Goal: Check status: Check status

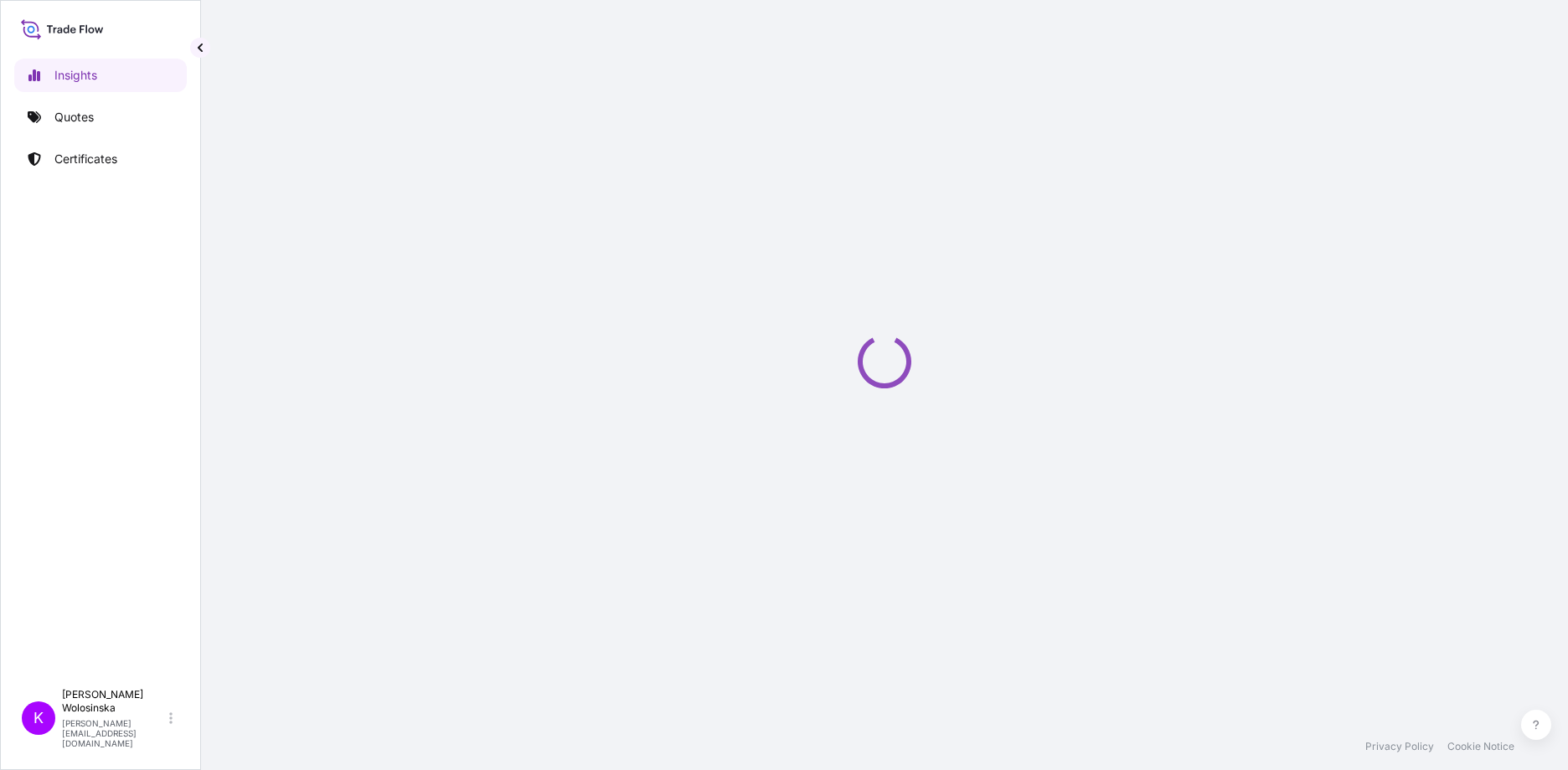
select select "2025"
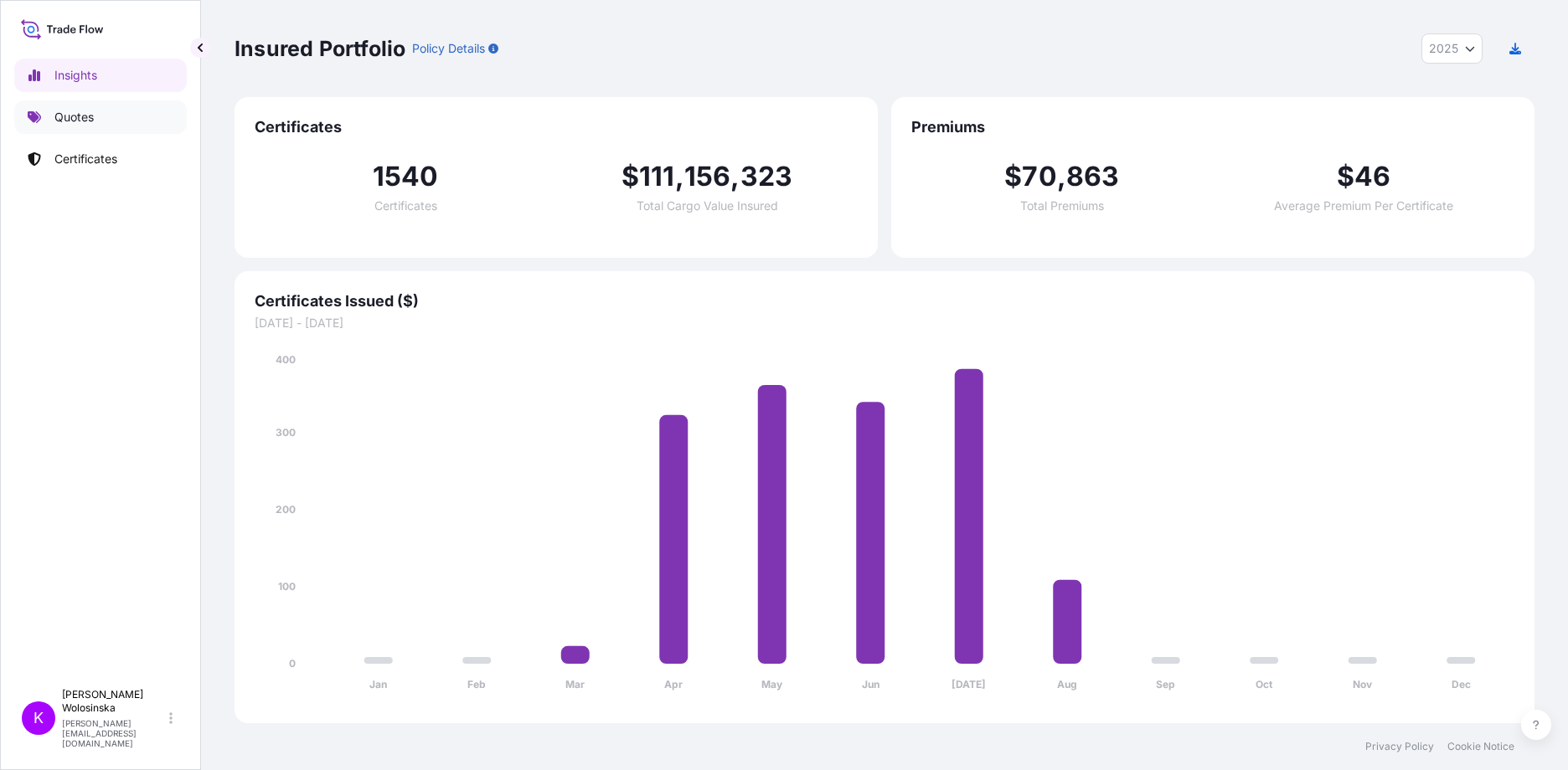
click at [140, 118] on link "Quotes" at bounding box center [101, 117] width 173 height 33
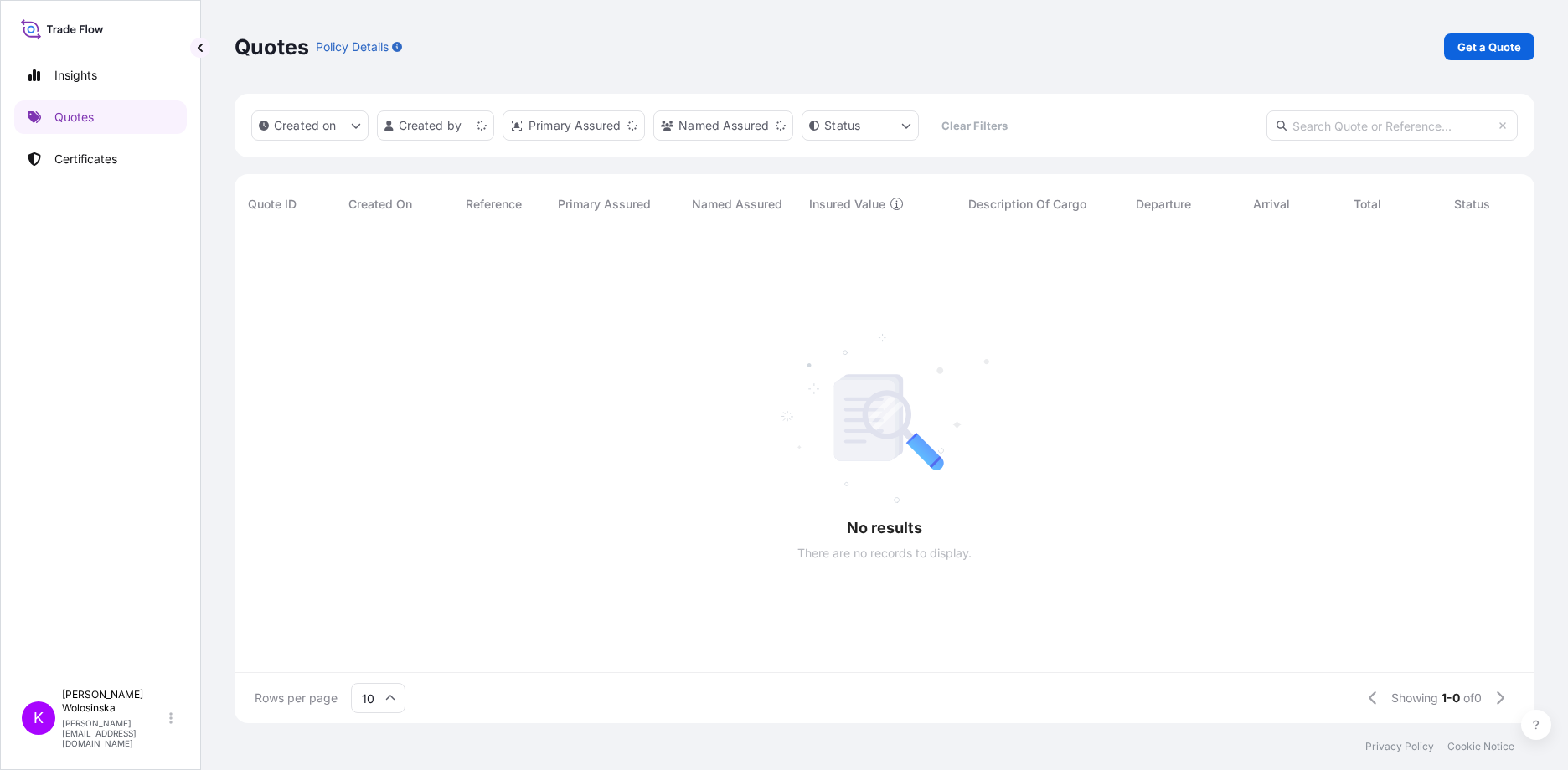
scroll to position [14, 14]
click at [1518, 37] on link "Get a Quote" at bounding box center [1489, 47] width 90 height 27
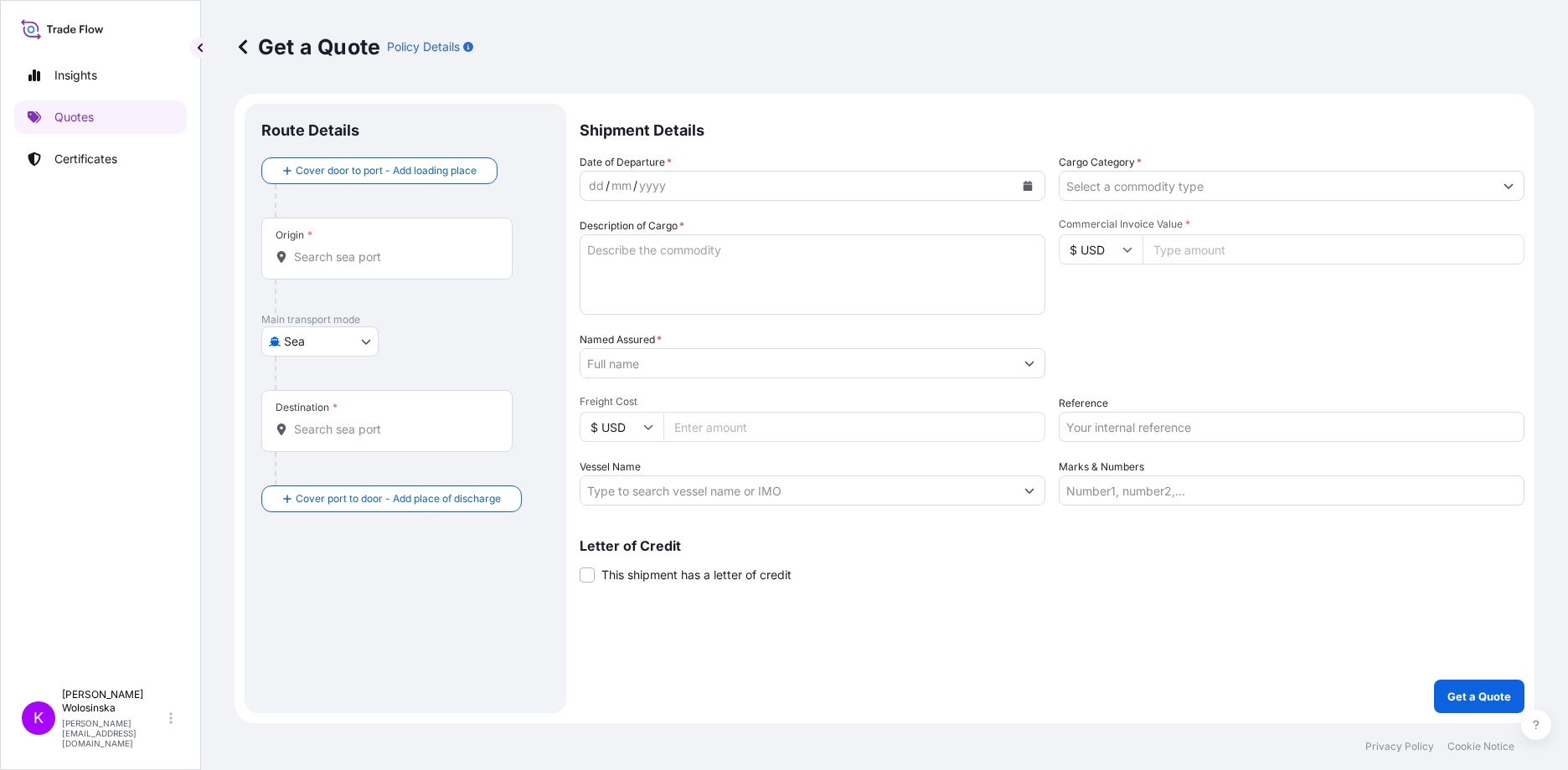
drag, startPoint x: 287, startPoint y: 361, endPoint x: 289, endPoint y: 348, distance: 13.2
click at [288, 360] on div at bounding box center [412, 373] width 275 height 33
click at [289, 348] on body "Insights Quotes Certificates K Katarzyna Wolosinska katarzyna.wolosinska@ligent…" at bounding box center [784, 385] width 1568 height 770
click at [304, 440] on span "Road" at bounding box center [307, 445] width 28 height 17
select select "Road"
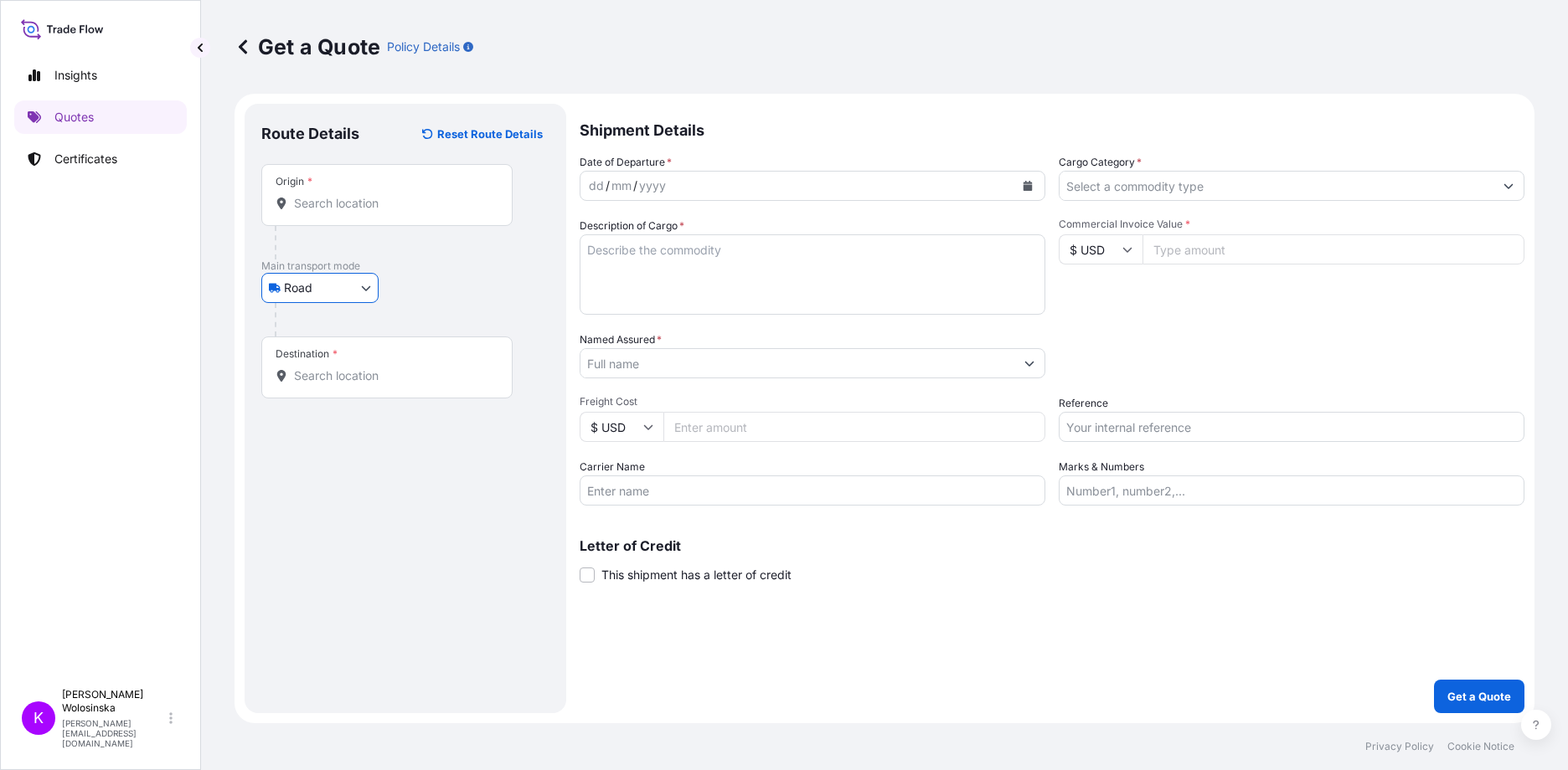
click at [1088, 192] on input "Cargo Category *" at bounding box center [1277, 185] width 434 height 30
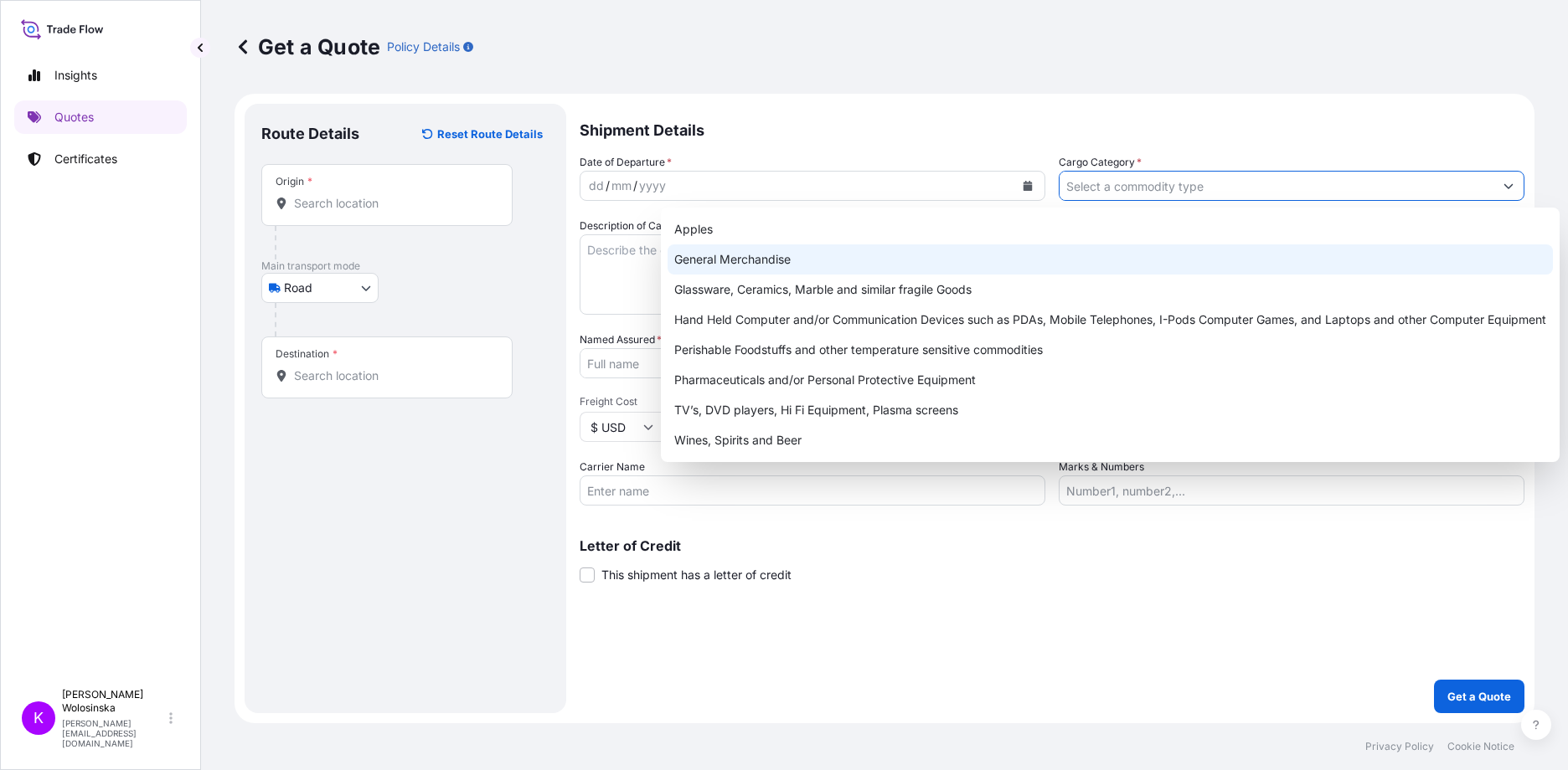
click at [1040, 251] on div "General Merchandise" at bounding box center [1109, 259] width 885 height 30
type input "General Merchandise"
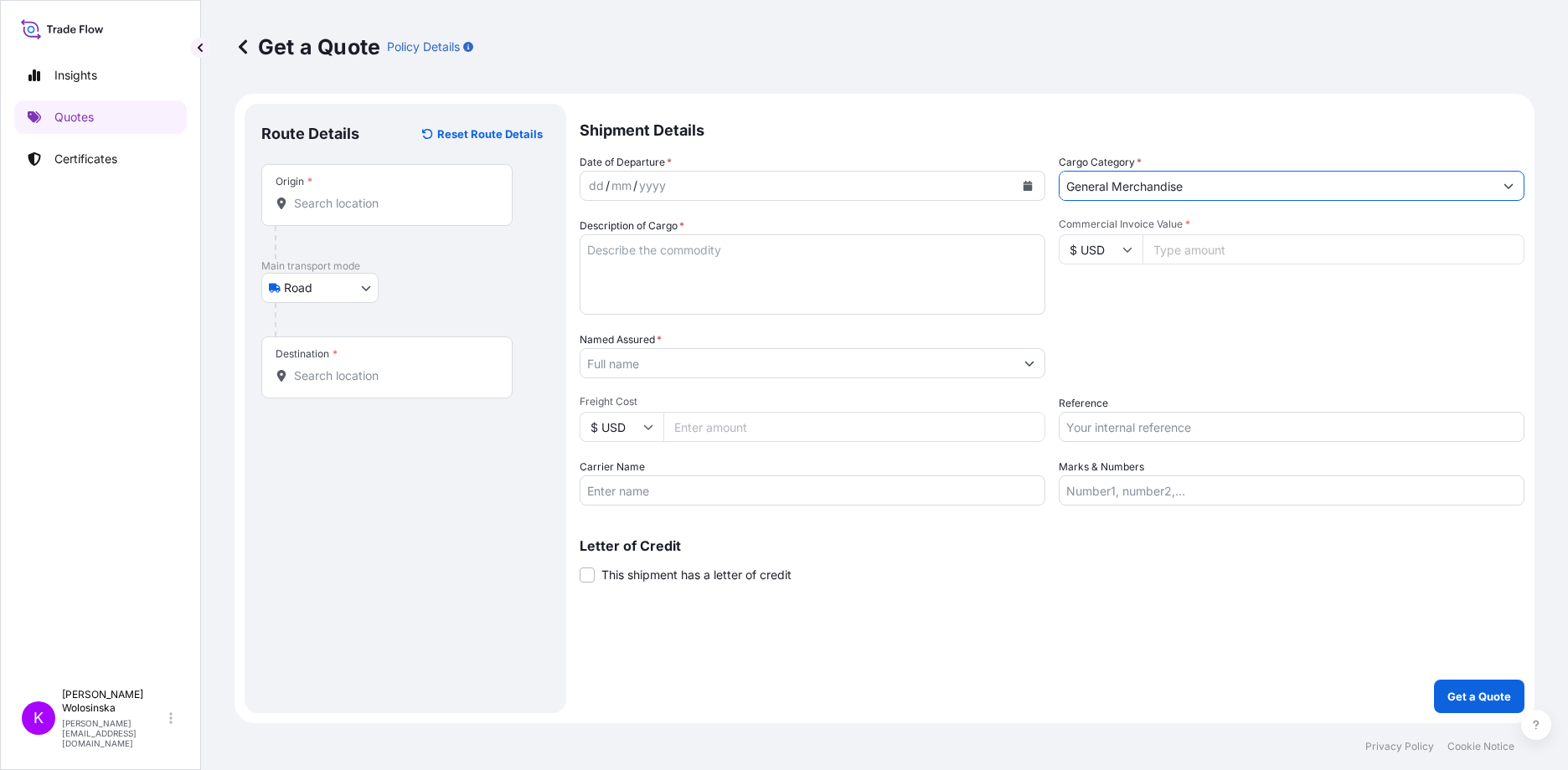
click at [1176, 420] on input "Reference" at bounding box center [1291, 426] width 465 height 30
paste input "GAX2508000444"
type input "GAX2508000444"
click at [1032, 181] on icon "Calendar" at bounding box center [1028, 185] width 10 height 10
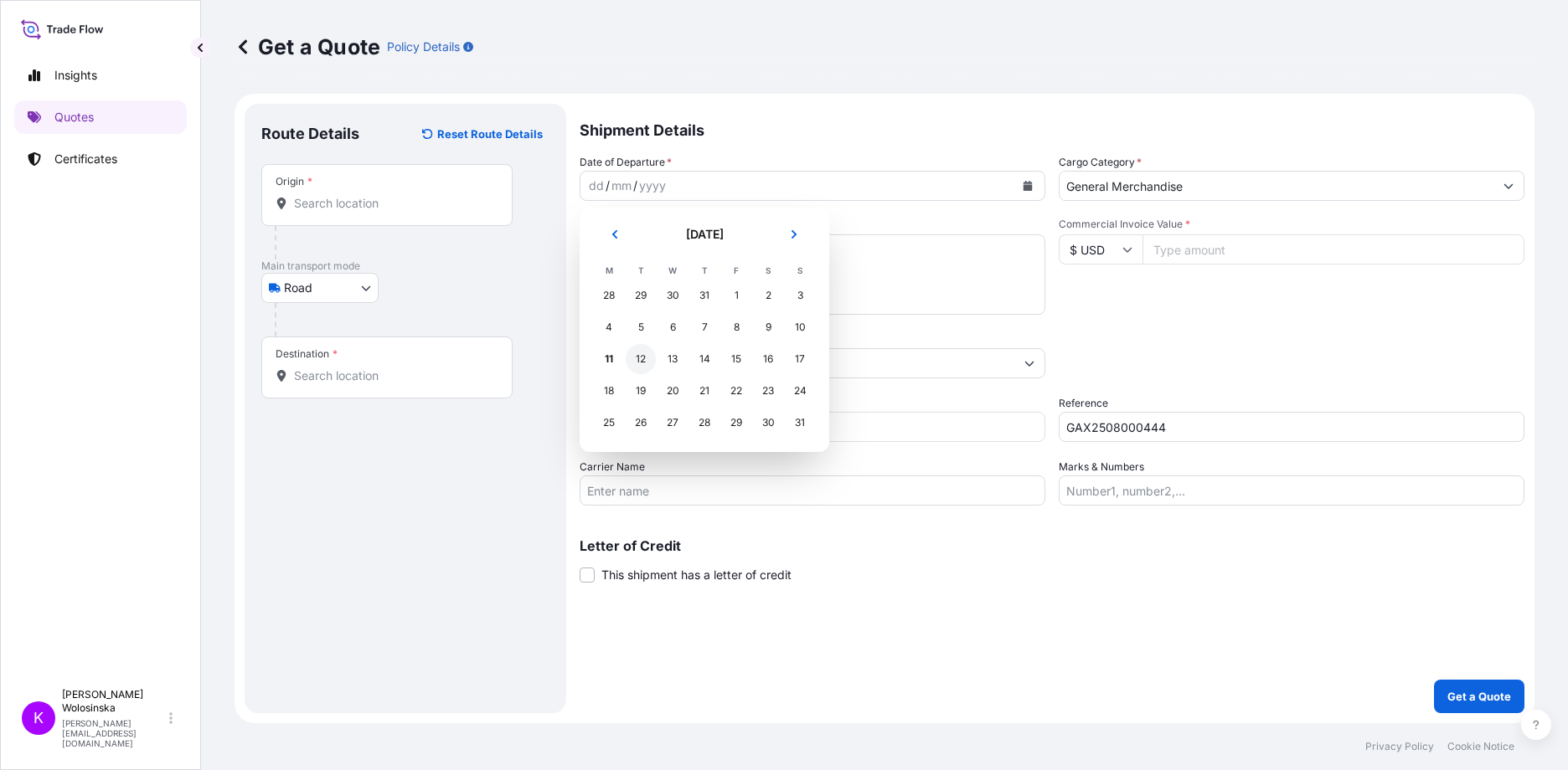
click at [640, 352] on div "12" at bounding box center [640, 358] width 30 height 30
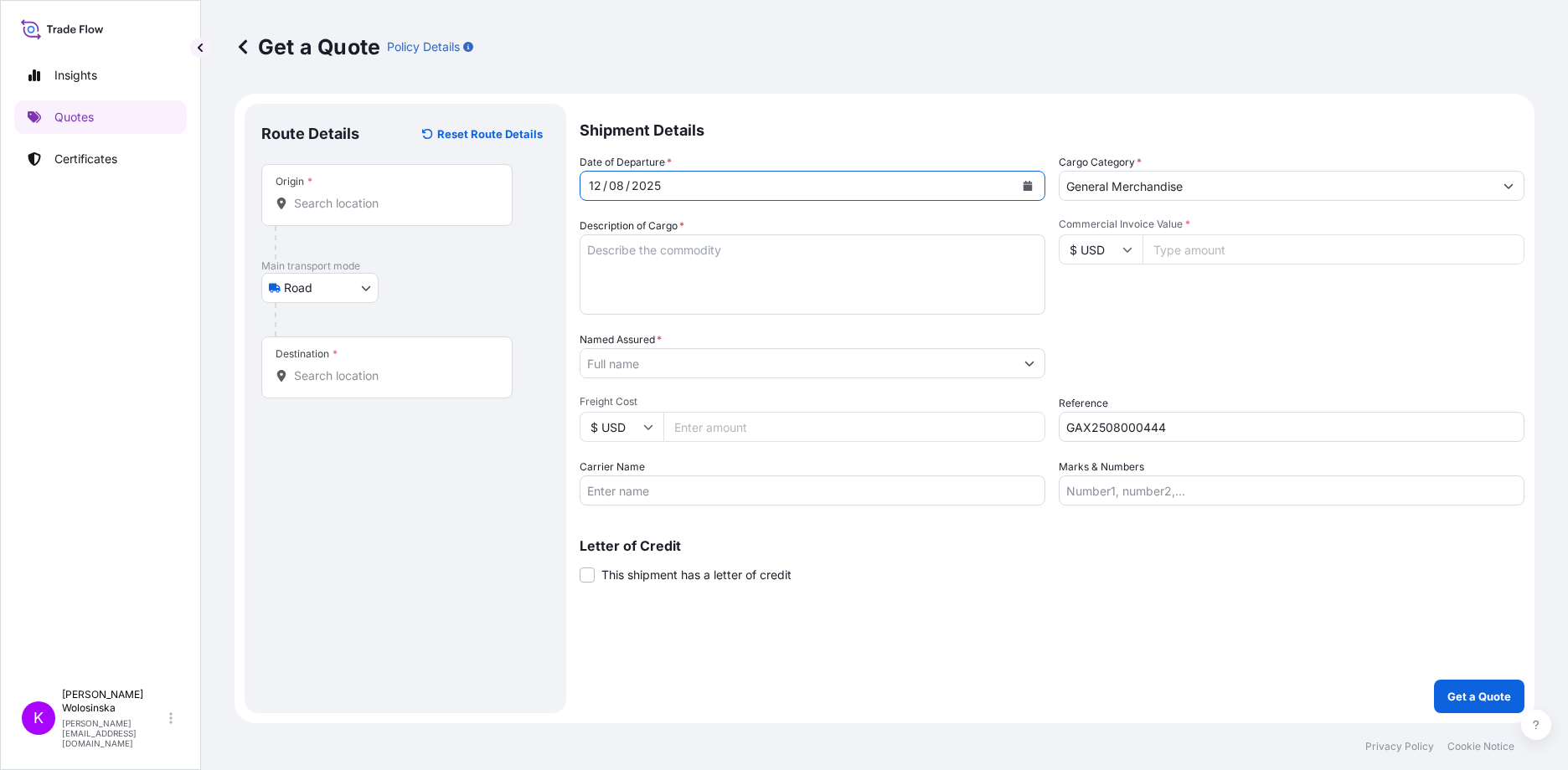
click at [1094, 257] on input "$ USD" at bounding box center [1101, 249] width 84 height 30
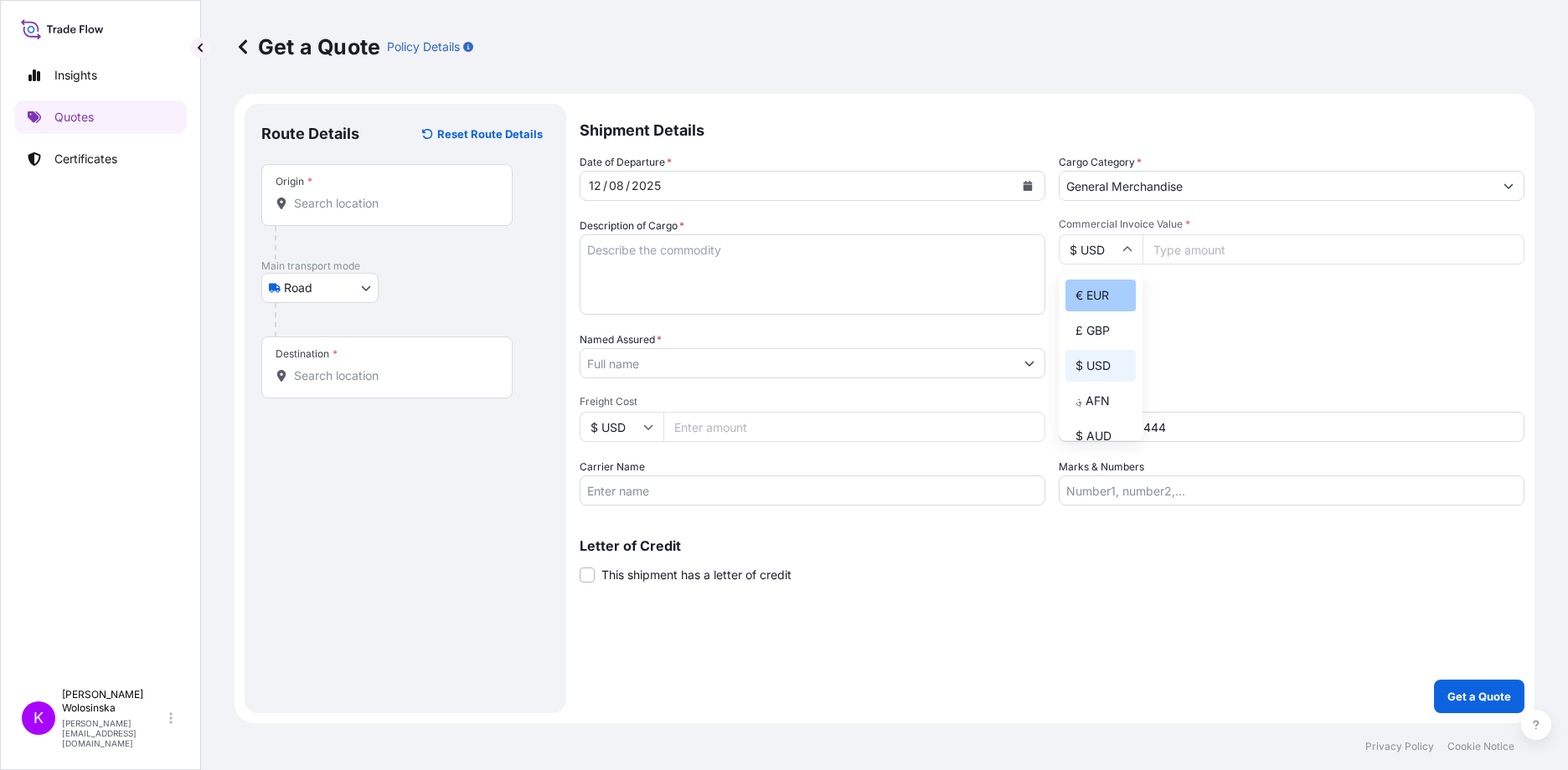
click at [1098, 286] on div "€ EUR" at bounding box center [1101, 295] width 70 height 32
type input "€ EUR"
click at [1183, 239] on input "Commercial Invoice Value *" at bounding box center [1333, 249] width 382 height 30
type input "87000"
click at [378, 197] on input "Origin *" at bounding box center [393, 203] width 198 height 17
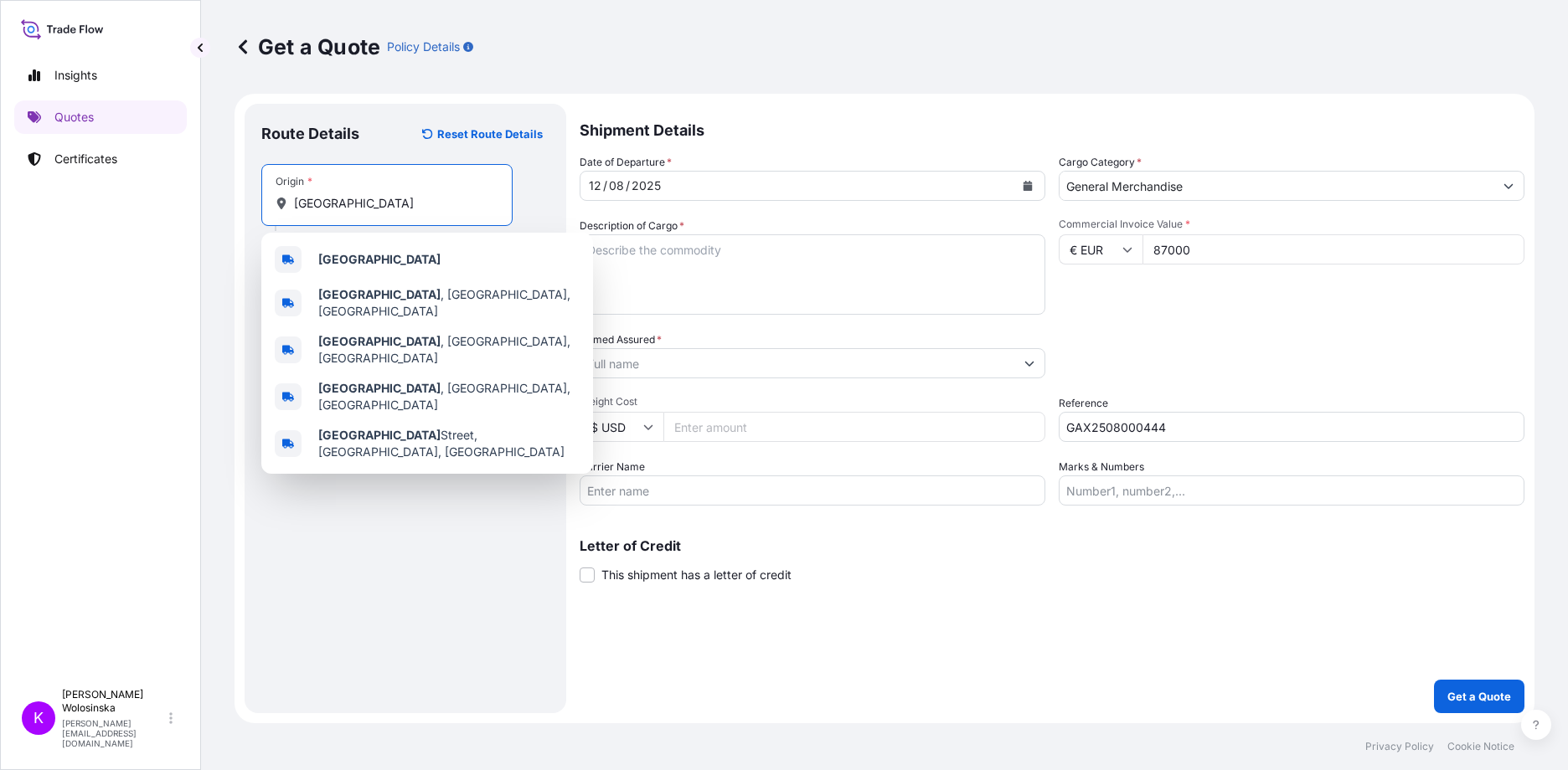
click at [362, 253] on div "[GEOGRAPHIC_DATA]" at bounding box center [427, 259] width 319 height 40
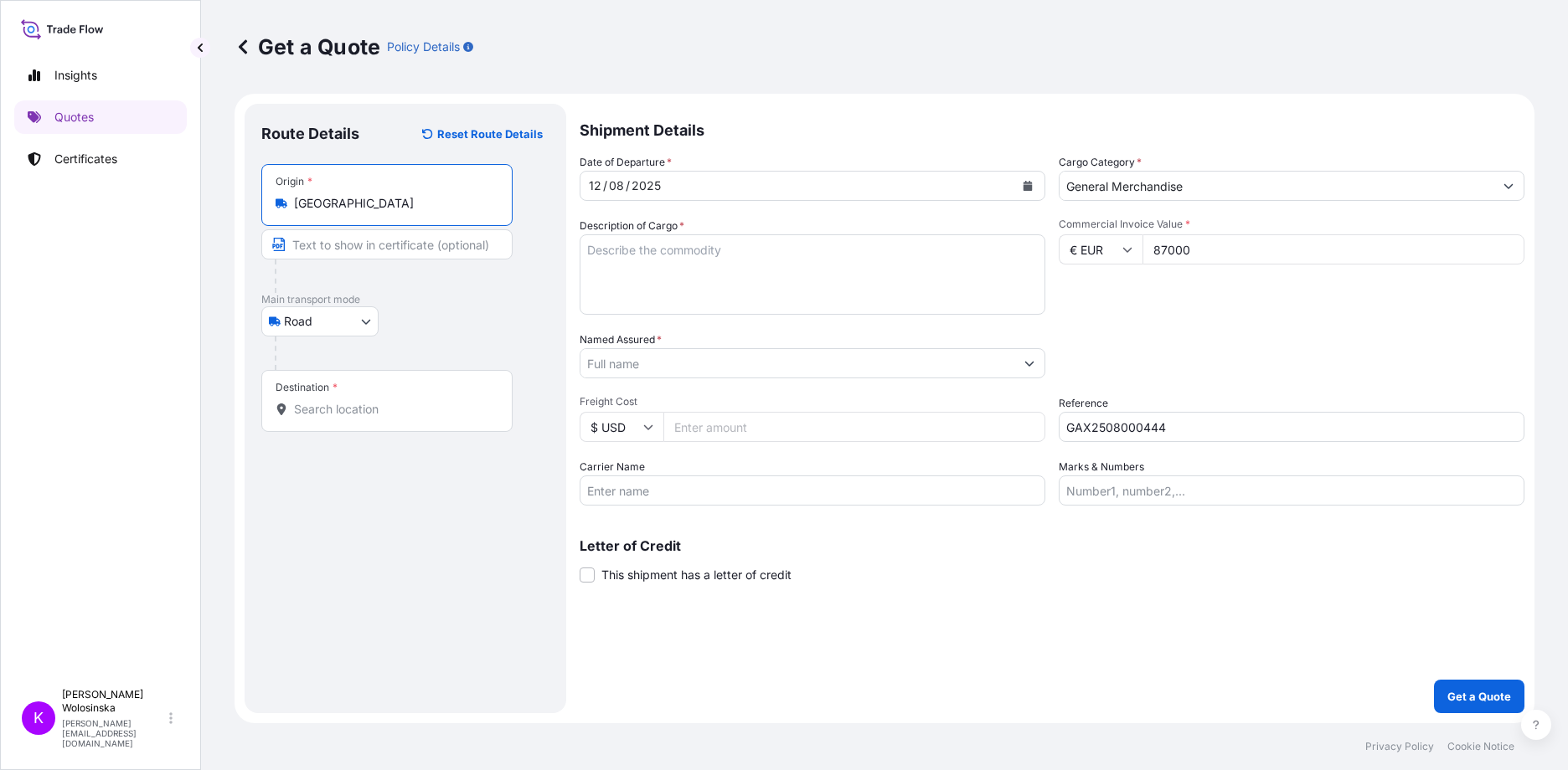
type input "[GEOGRAPHIC_DATA]"
click at [341, 408] on input "Destination *" at bounding box center [393, 409] width 198 height 17
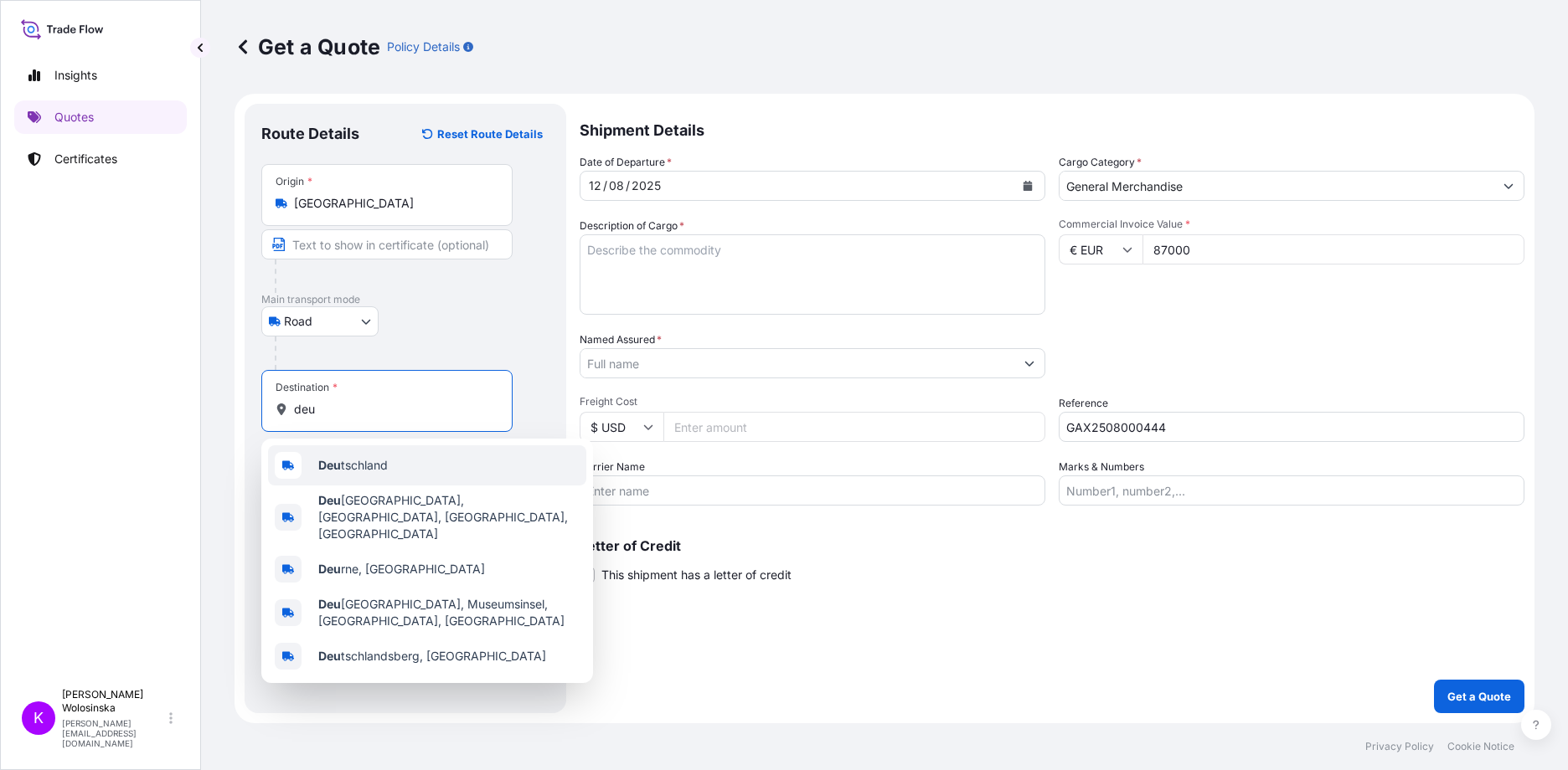
click at [377, 465] on span "Deu tschland" at bounding box center [354, 465] width 70 height 17
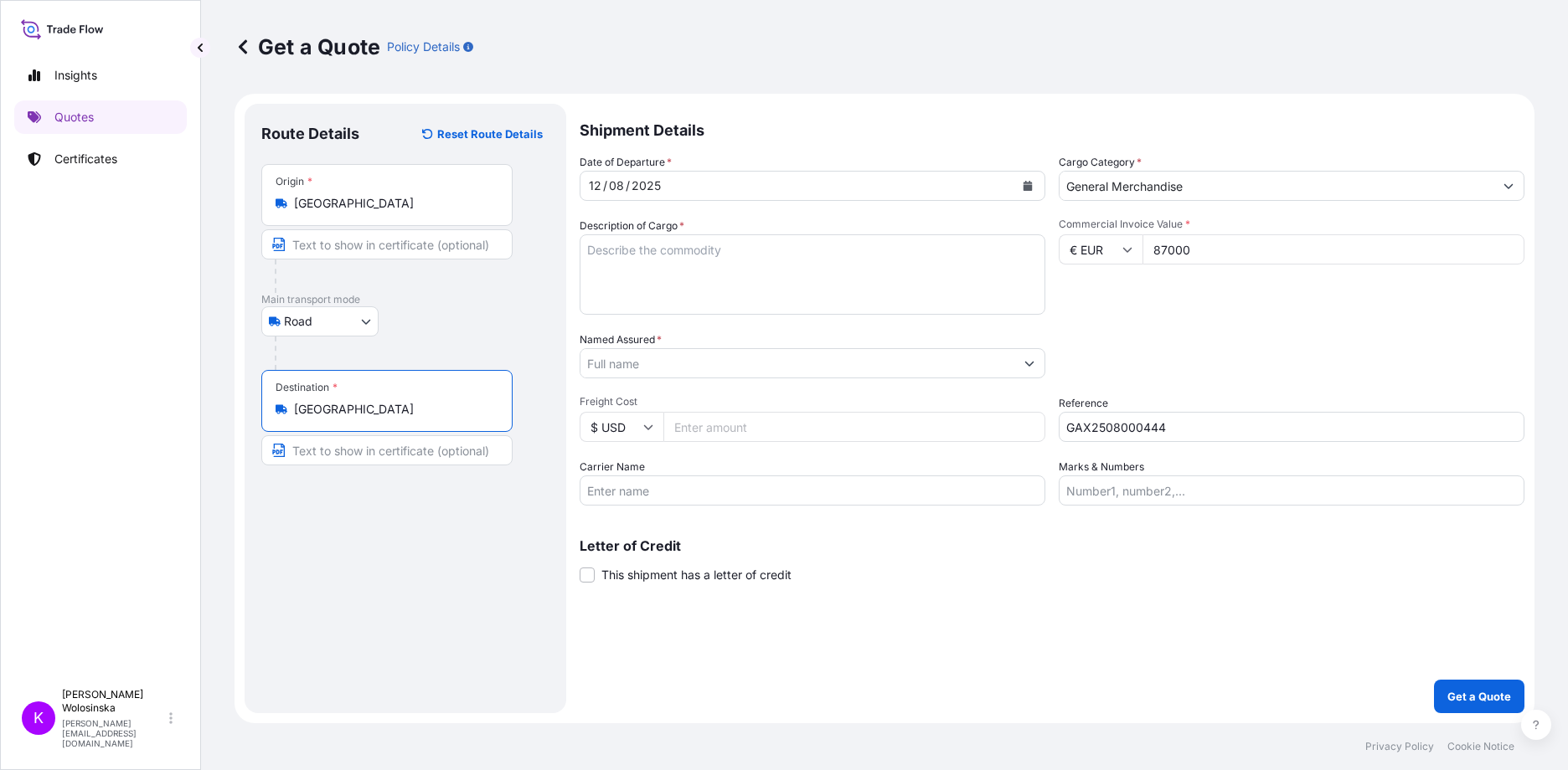
type input "Deutschland"
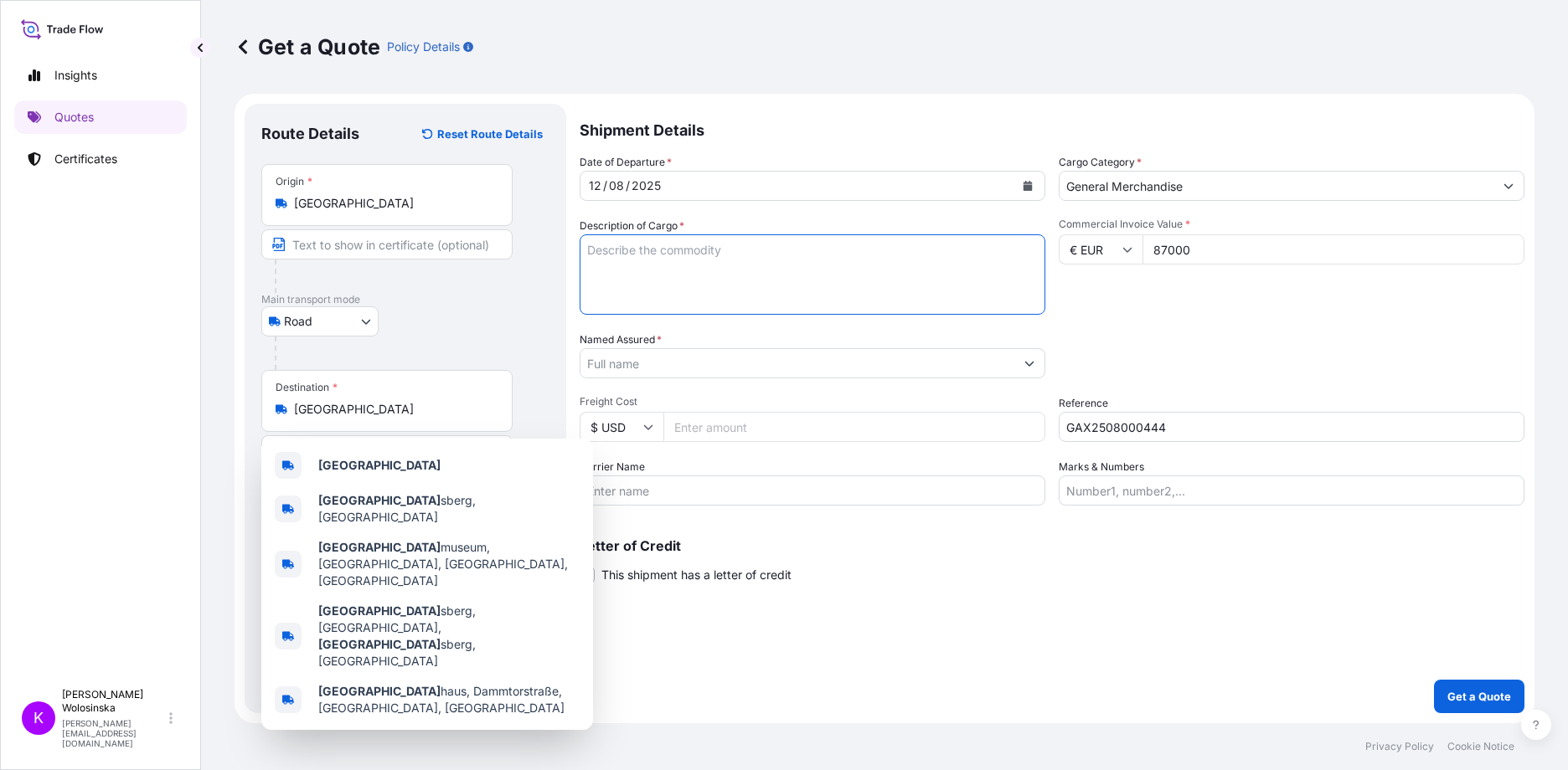
click at [666, 249] on textarea "Description of Cargo *" at bounding box center [812, 274] width 465 height 81
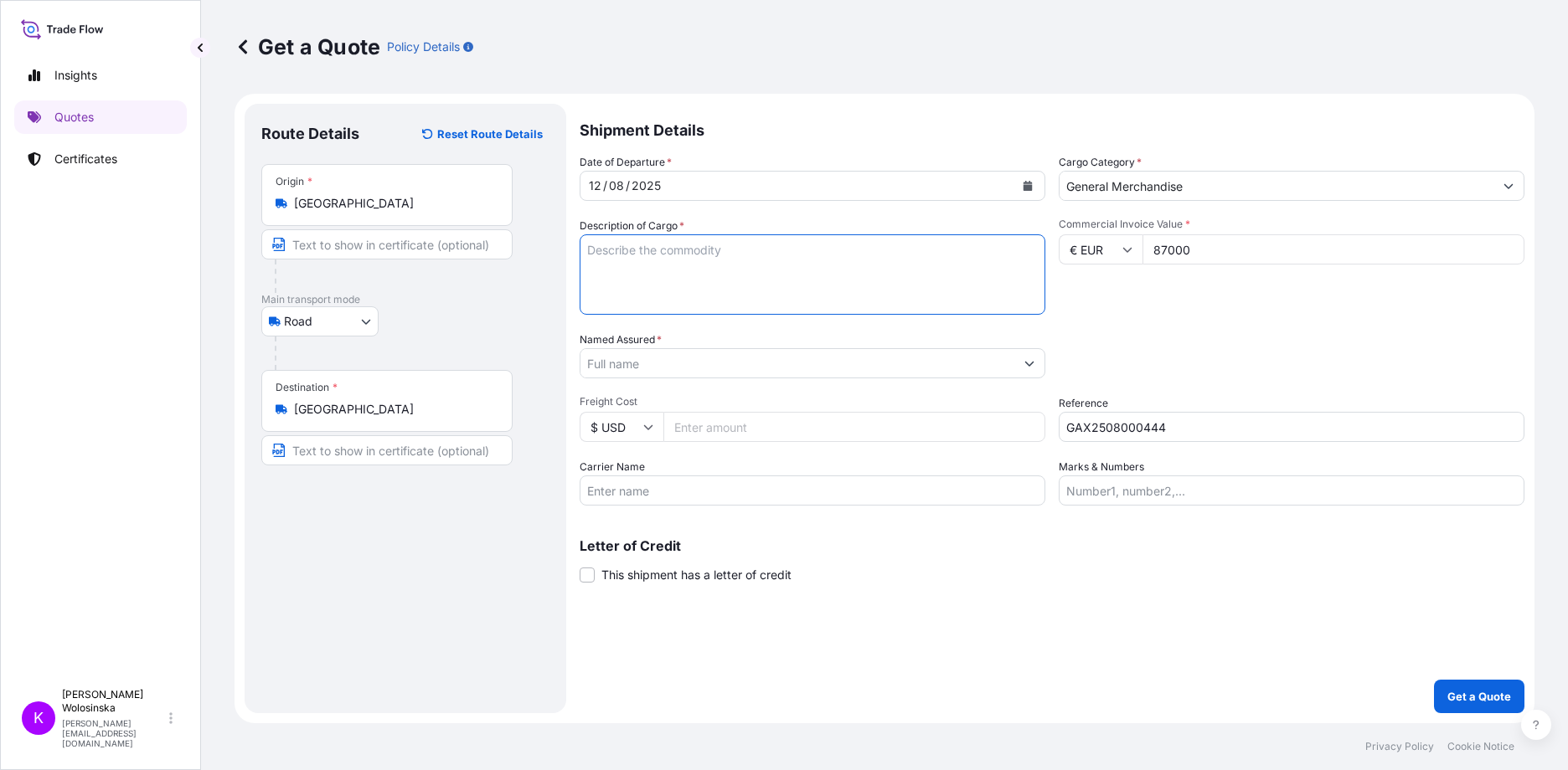
paste textarea "polymerase with protease component (reagents for molecular biology)"
type textarea "polymerase with protease component (reagents for molecular biology)"
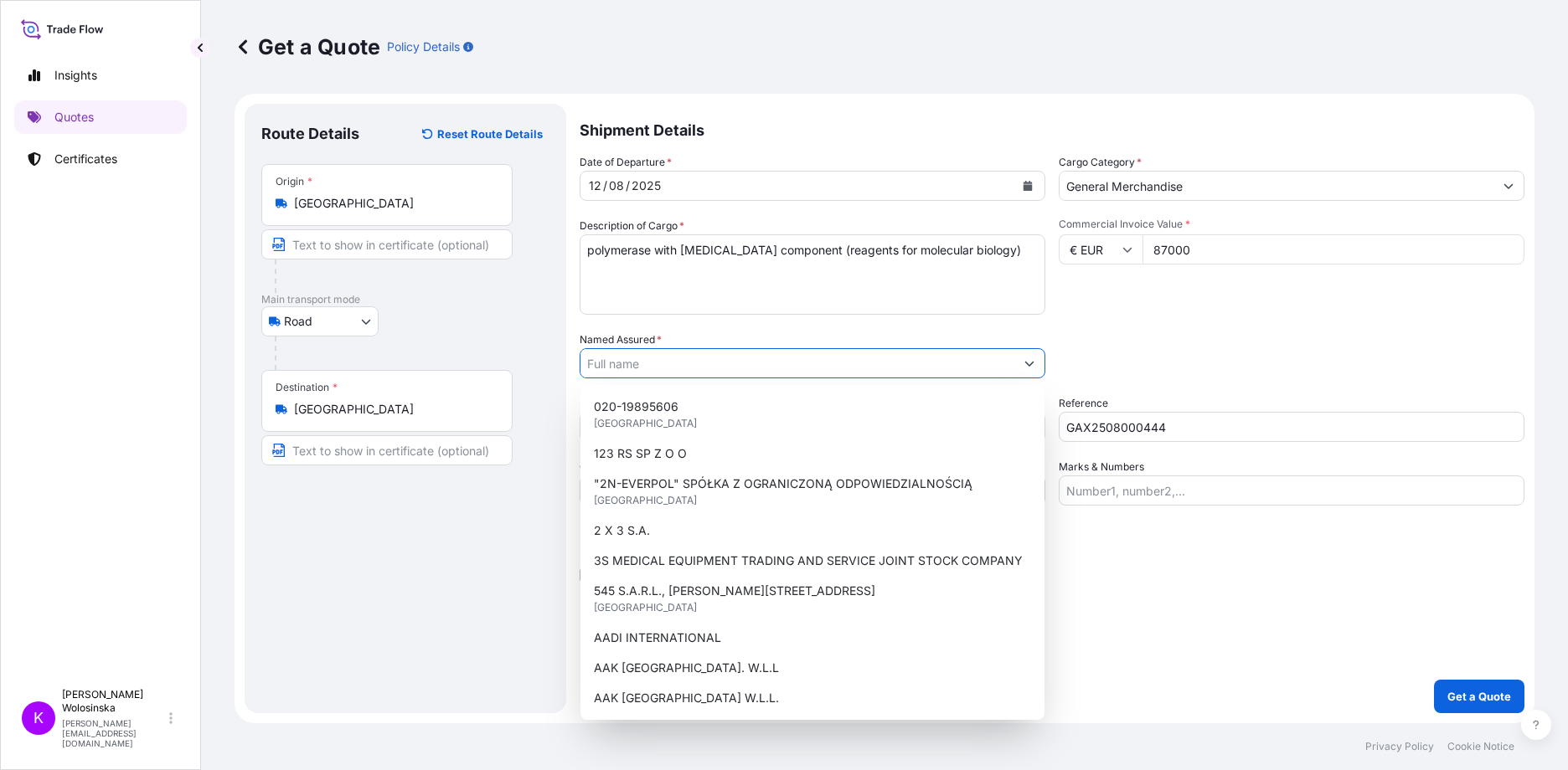
click at [674, 361] on input "Named Assured *" at bounding box center [798, 363] width 434 height 30
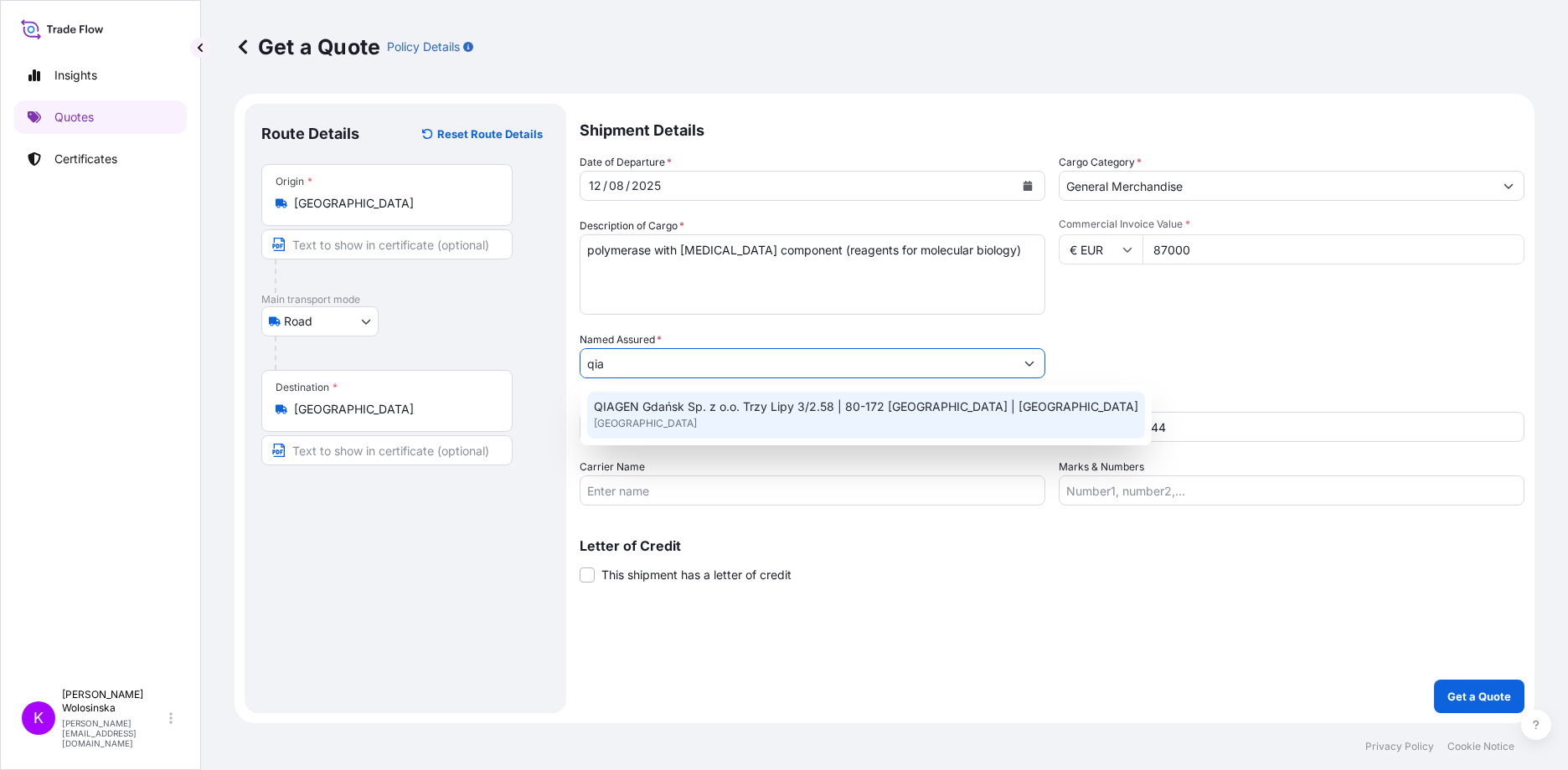
click at [714, 417] on div "QIAGEN Gdańsk Sp. z o.o. Trzy Lipy 3/2.58 | 80-172 Gdansk | Poland United Kingd…" at bounding box center [866, 416] width 558 height 47
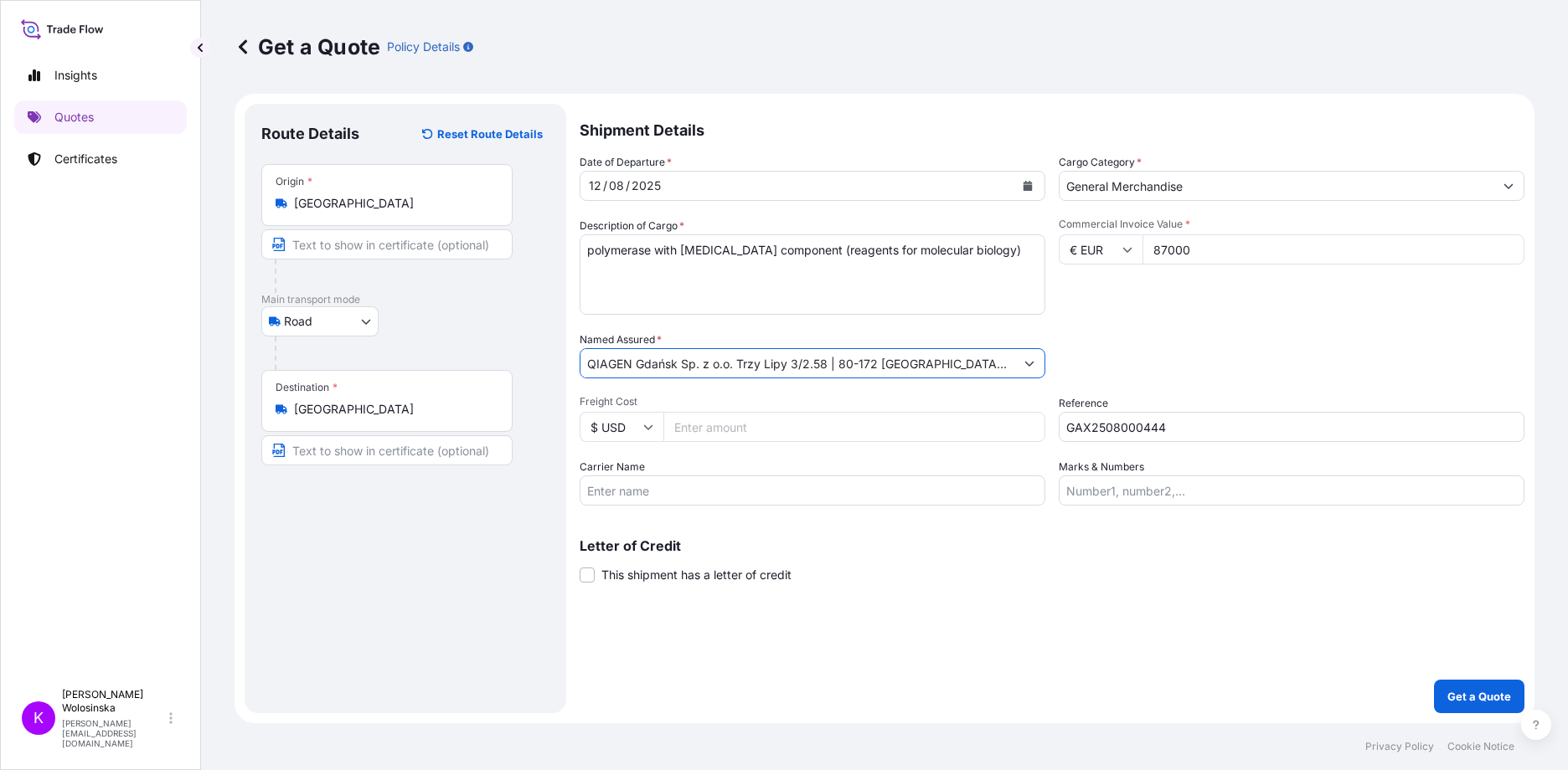
type input "QIAGEN Gdańsk Sp. z o.o. Trzy Lipy 3/2.58 | 80-172 [GEOGRAPHIC_DATA] | [GEOGRAP…"
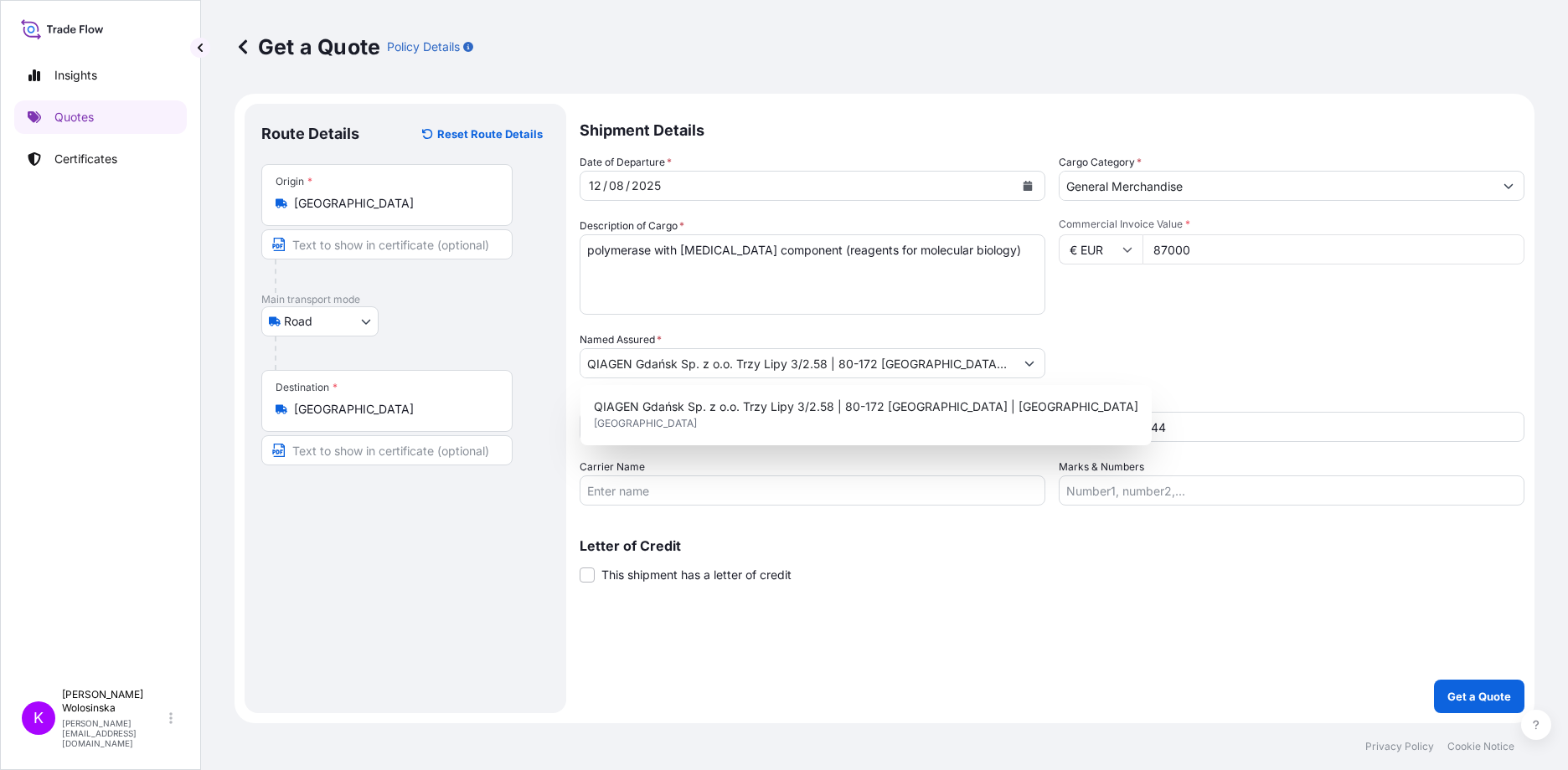
click at [1278, 569] on div "Letter of Credit This shipment has a letter of credit Letter of credit * Letter…" at bounding box center [1052, 561] width 945 height 45
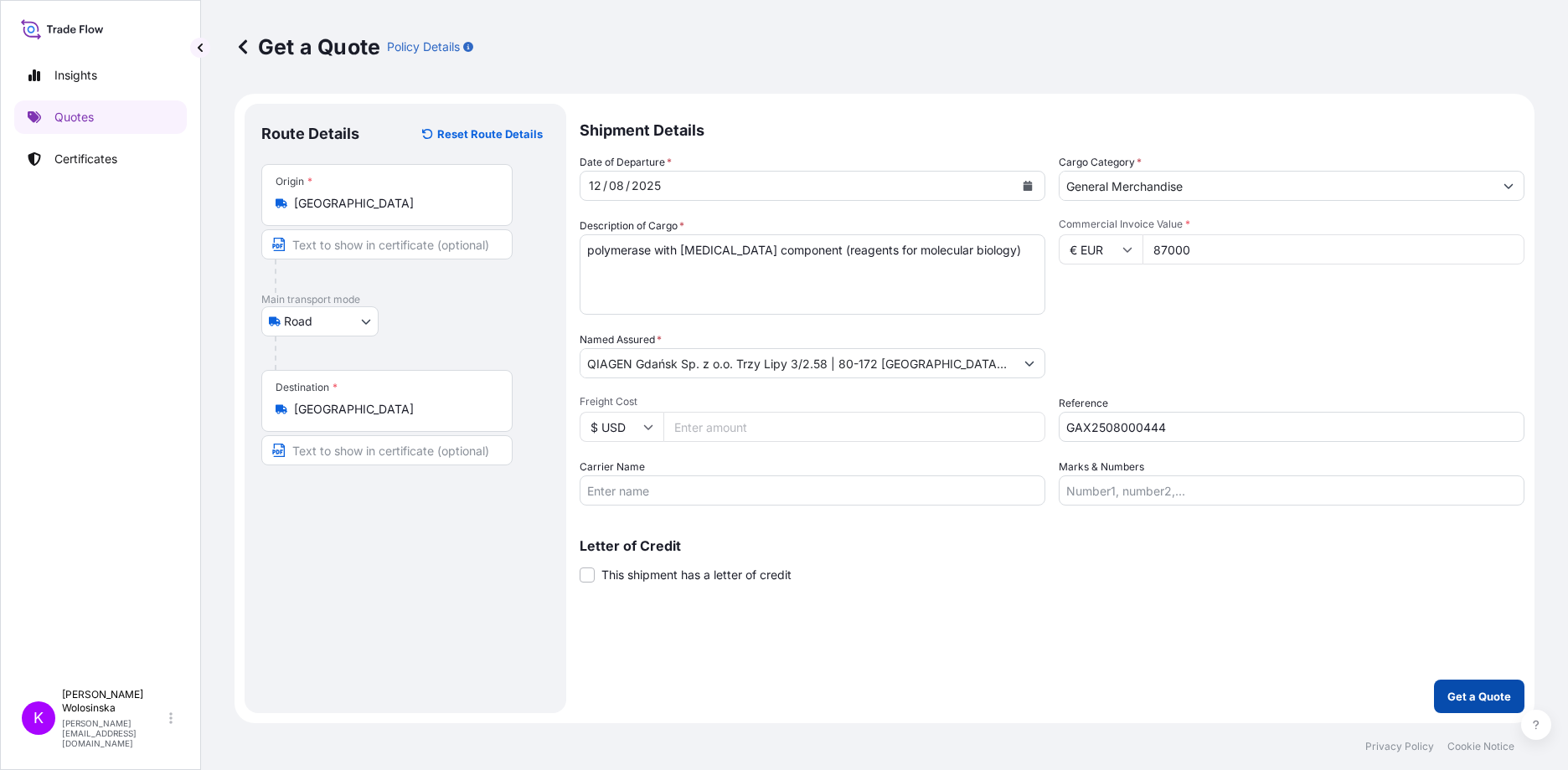
click at [1453, 691] on p "Get a Quote" at bounding box center [1480, 696] width 64 height 17
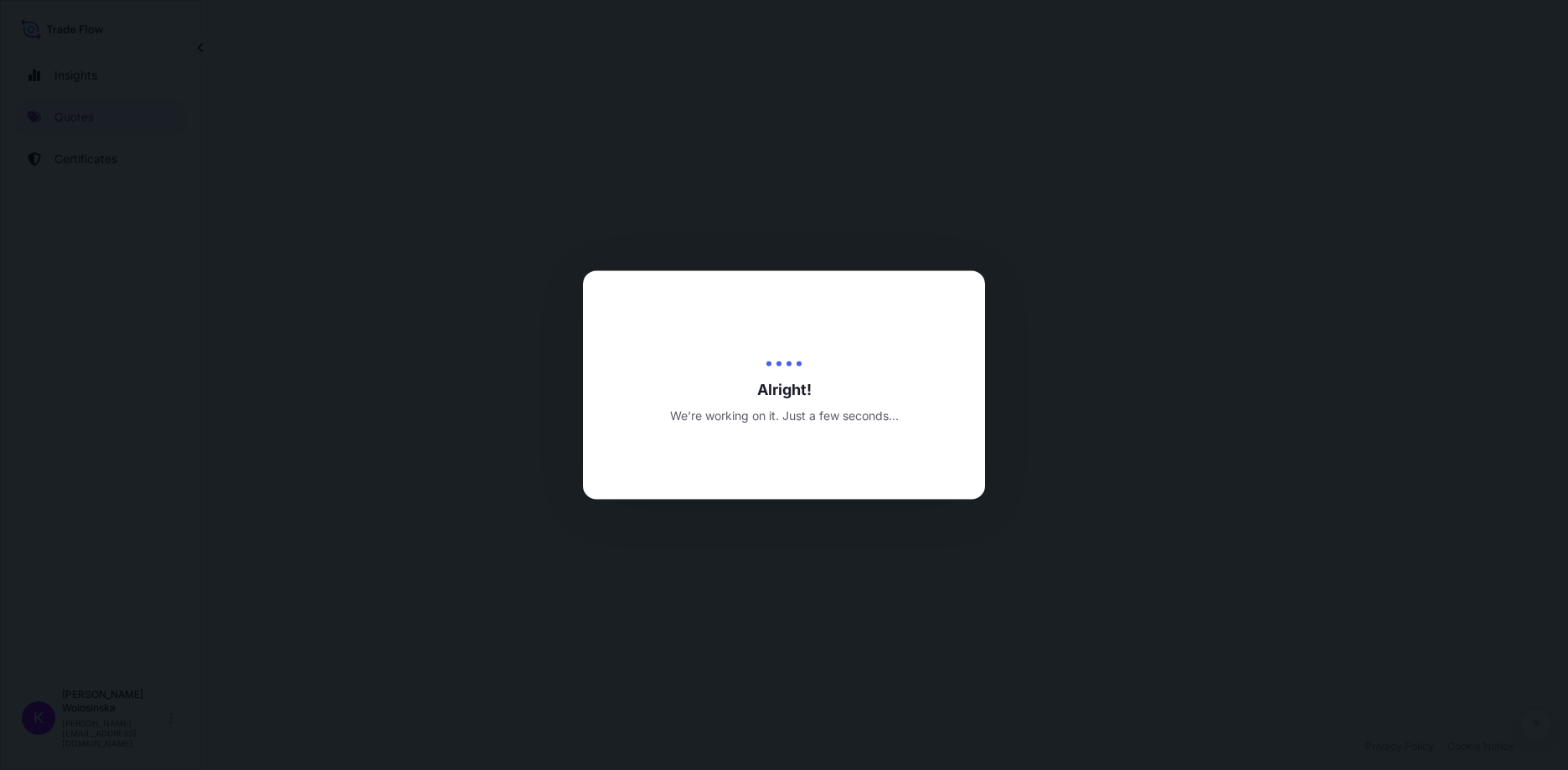
select select "Road"
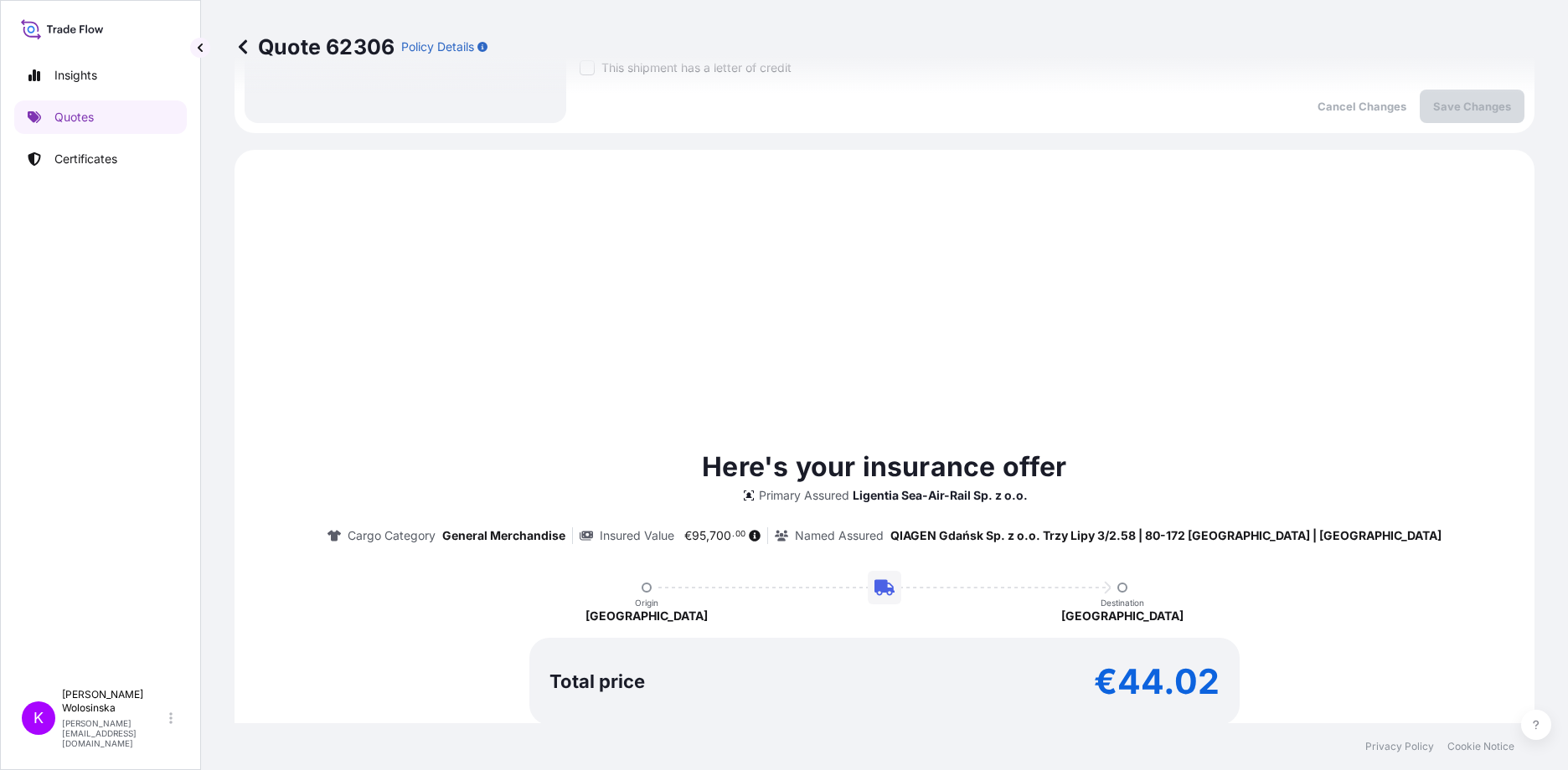
scroll to position [574, 0]
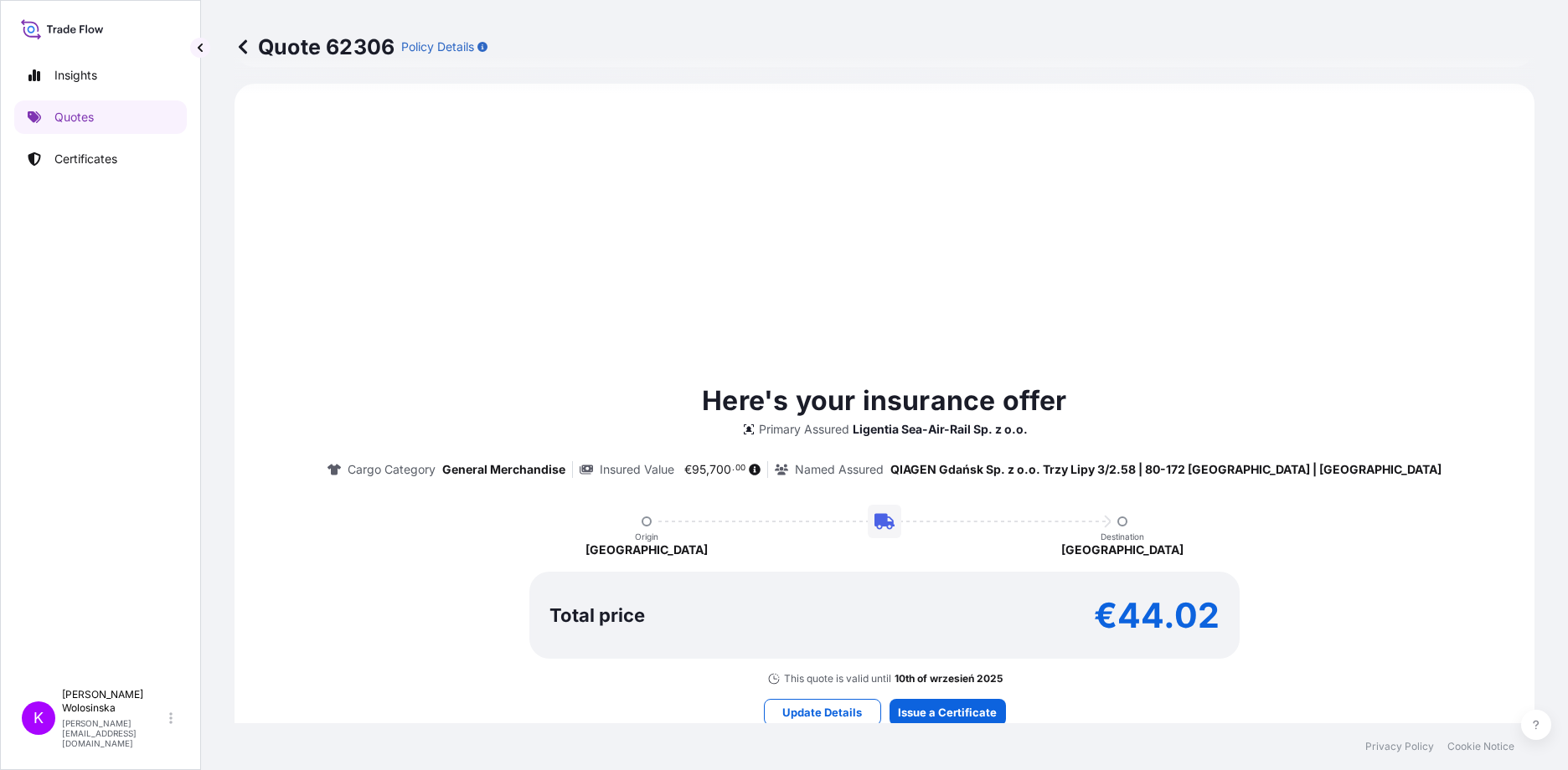
drag, startPoint x: 1450, startPoint y: 584, endPoint x: 1439, endPoint y: 586, distance: 11.2
click at [1450, 584] on div "Here's your insurance offer Primary Assured Ligentia Sea-Air-Rail Sp. z o.o. Ca…" at bounding box center [885, 533] width 1253 height 305
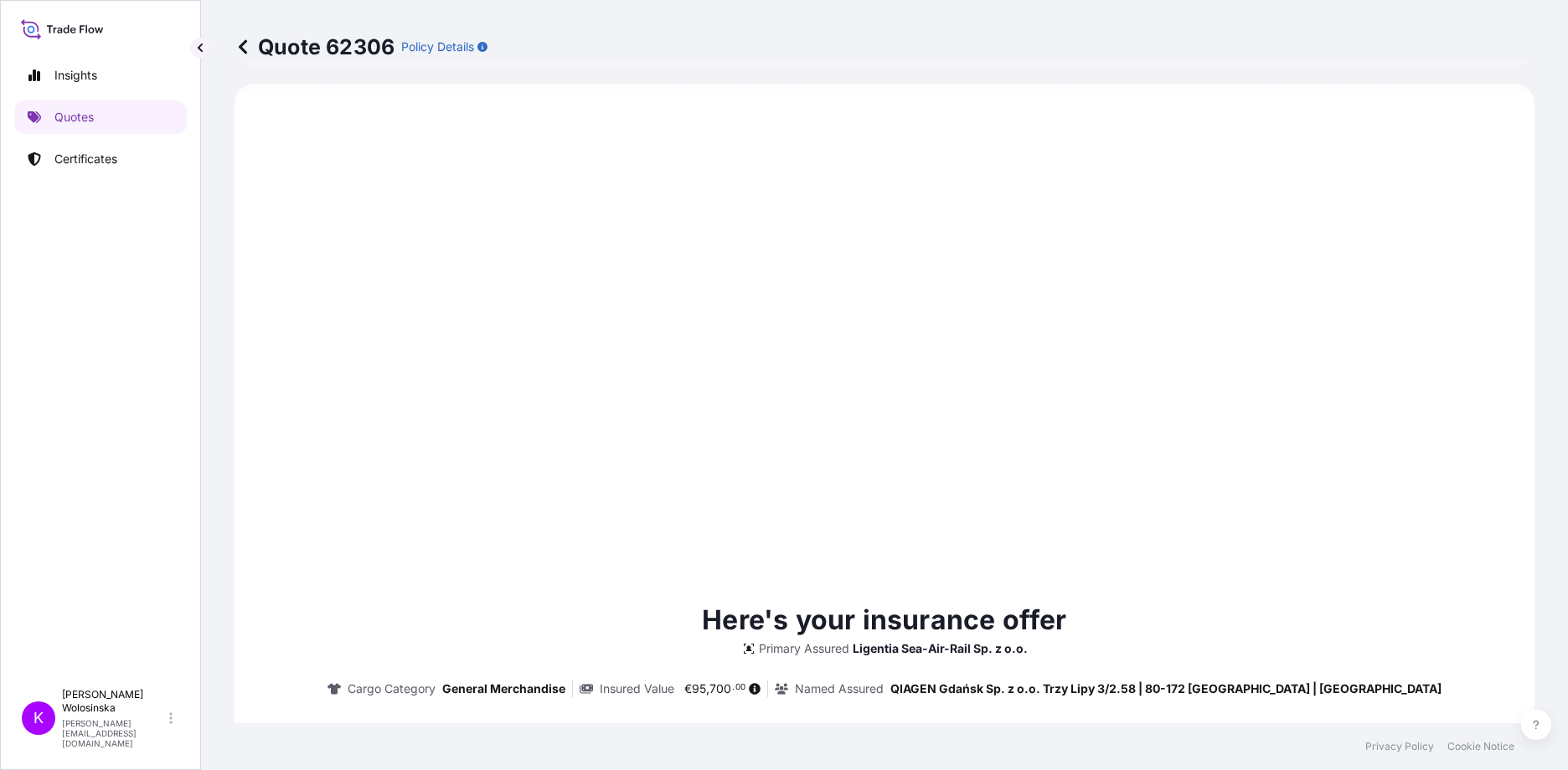
type input "11/08/2025"
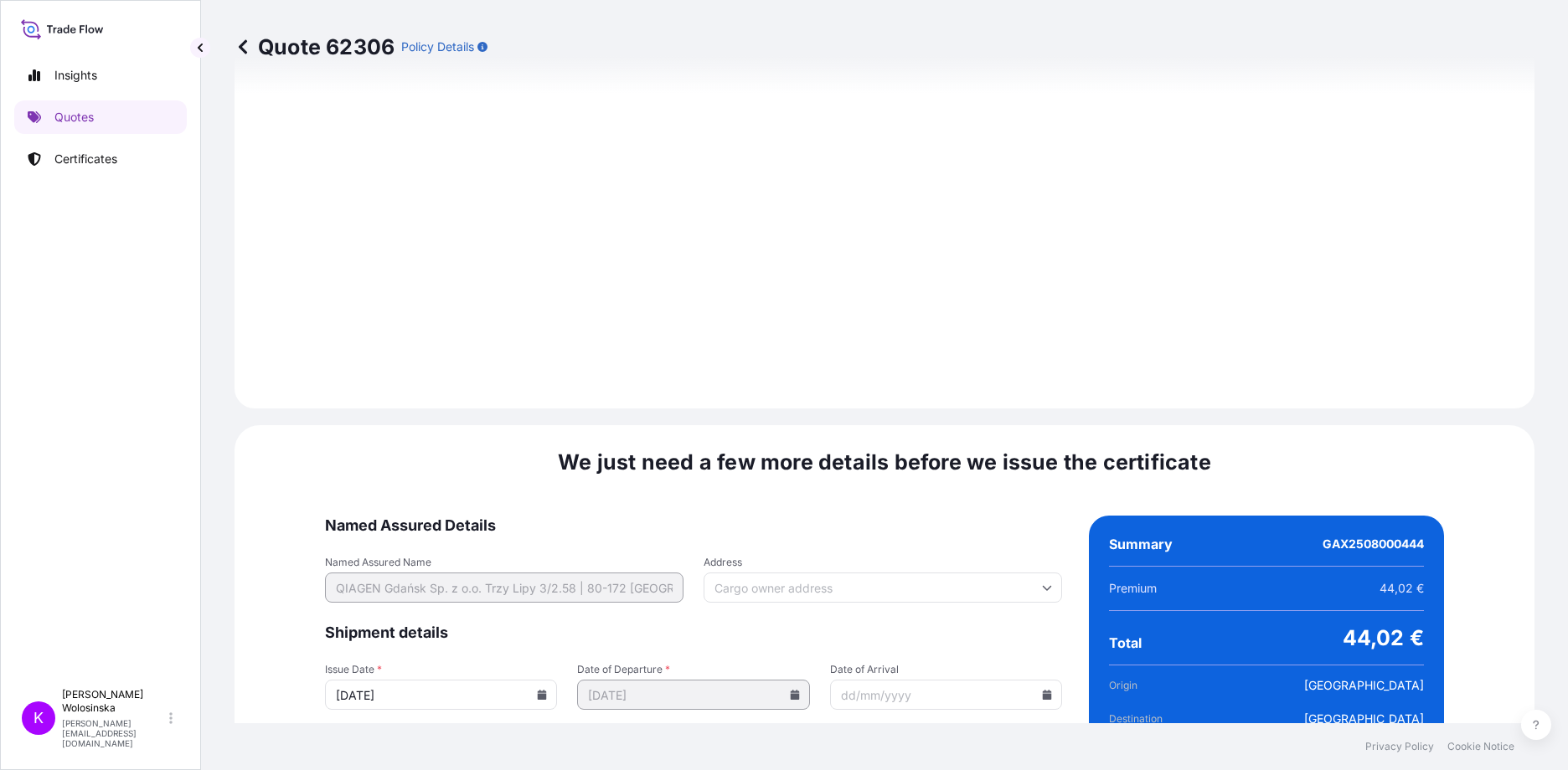
scroll to position [1750, 0]
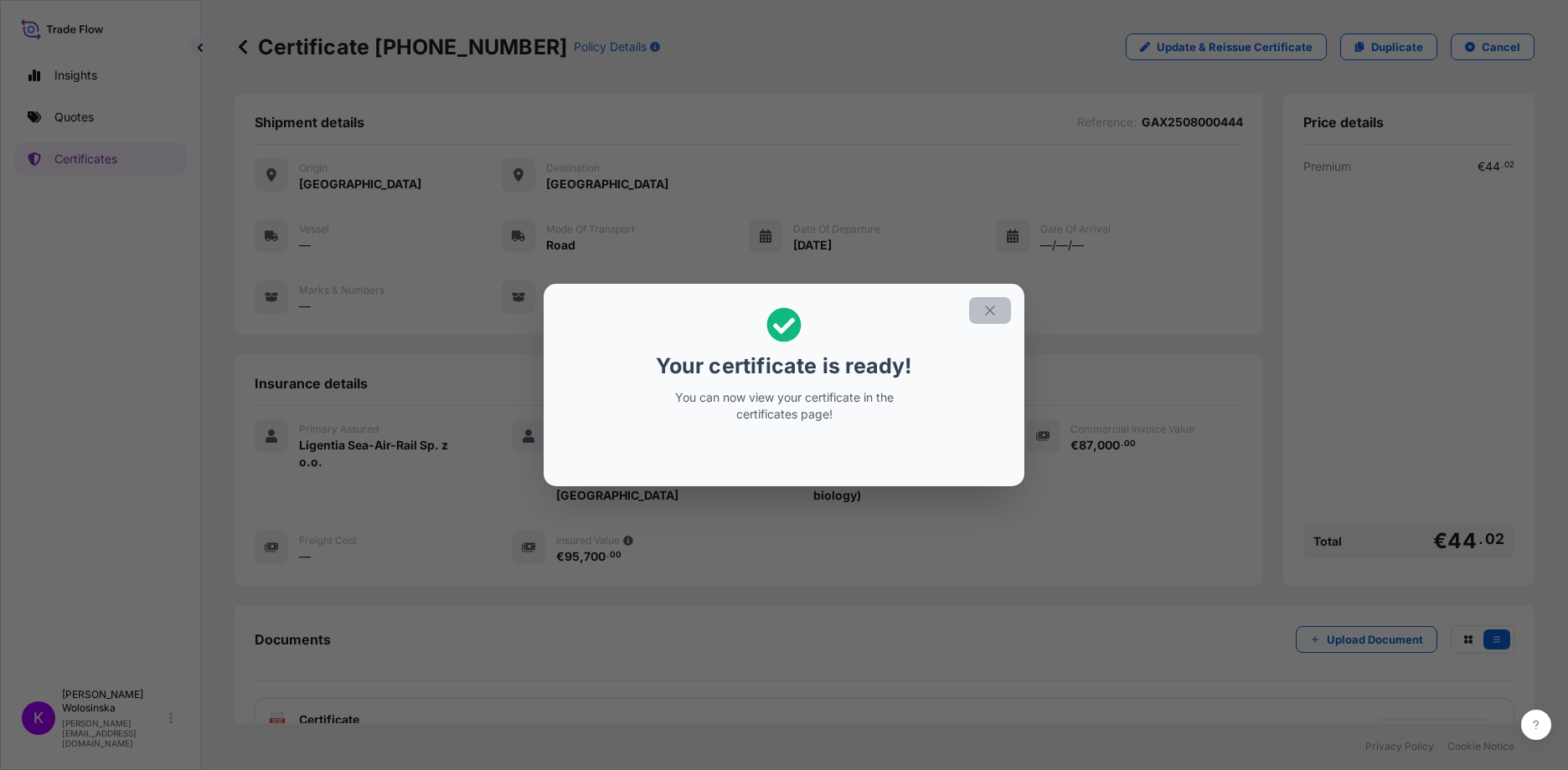
click at [987, 304] on icon "button" at bounding box center [991, 311] width 16 height 16
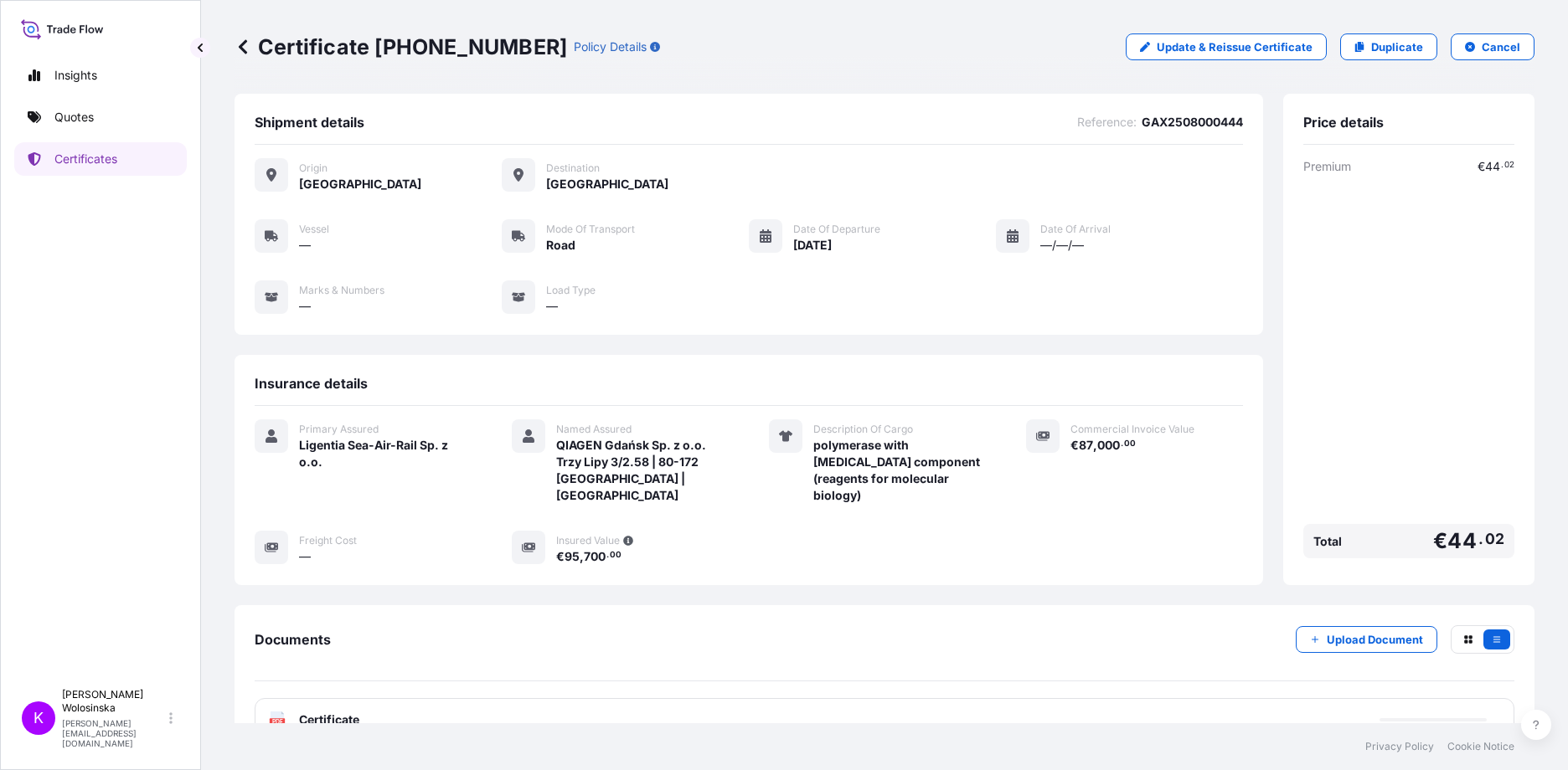
click at [408, 702] on div "PDF Certificate" at bounding box center [884, 720] width 1260 height 44
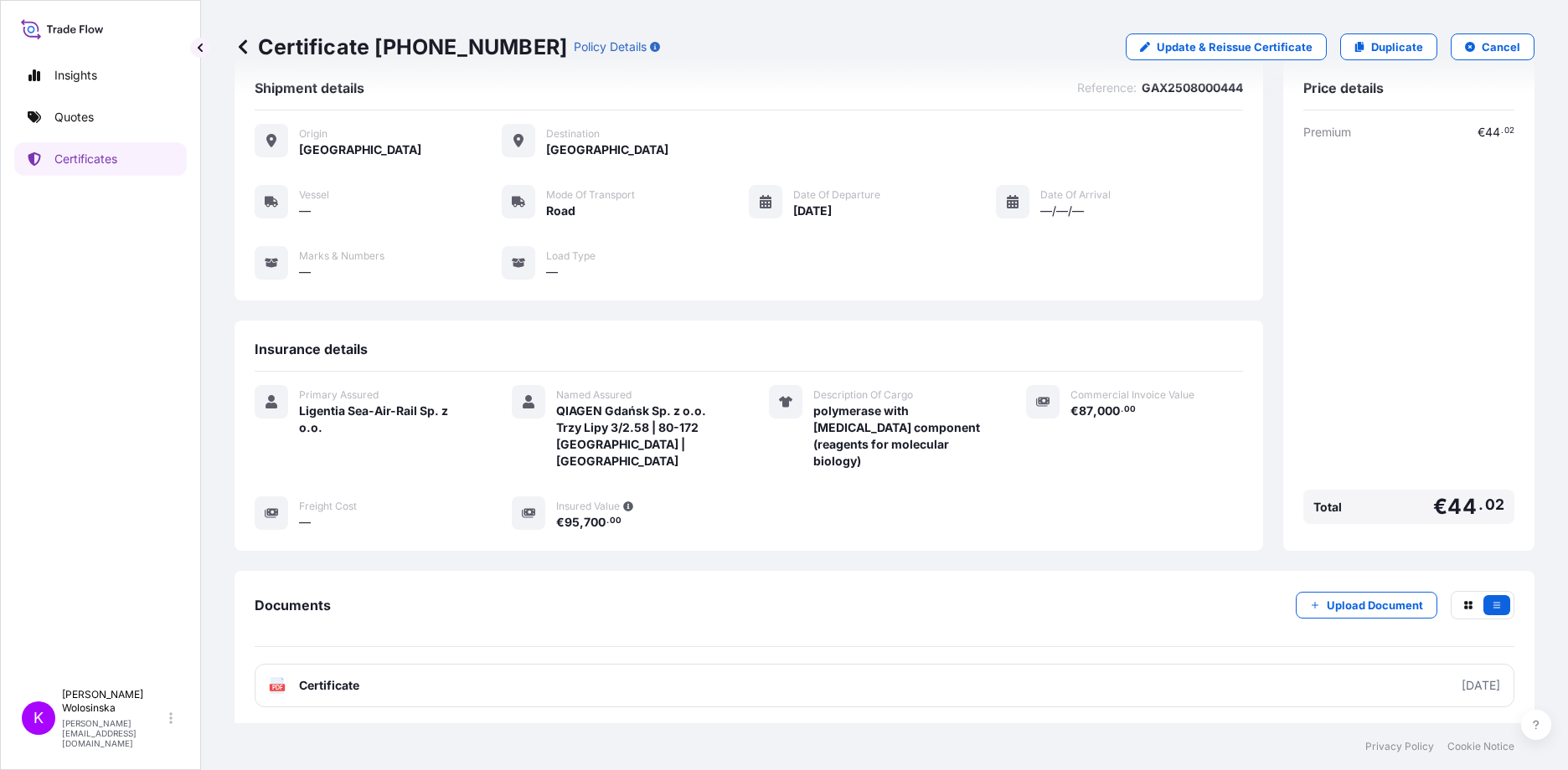
scroll to position [95, 0]
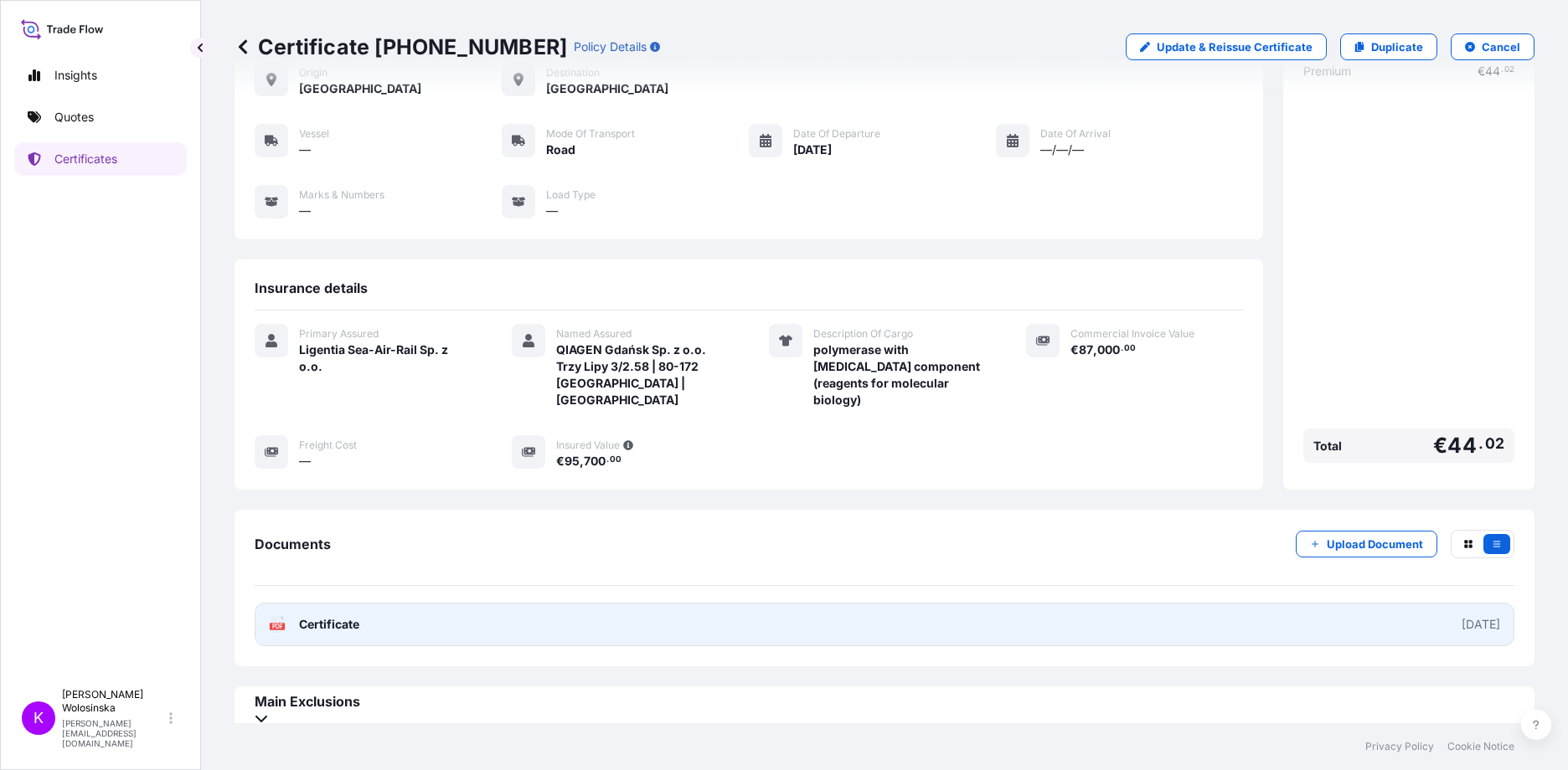
click at [696, 610] on link "PDF Certificate 2025-08-11" at bounding box center [884, 624] width 1260 height 44
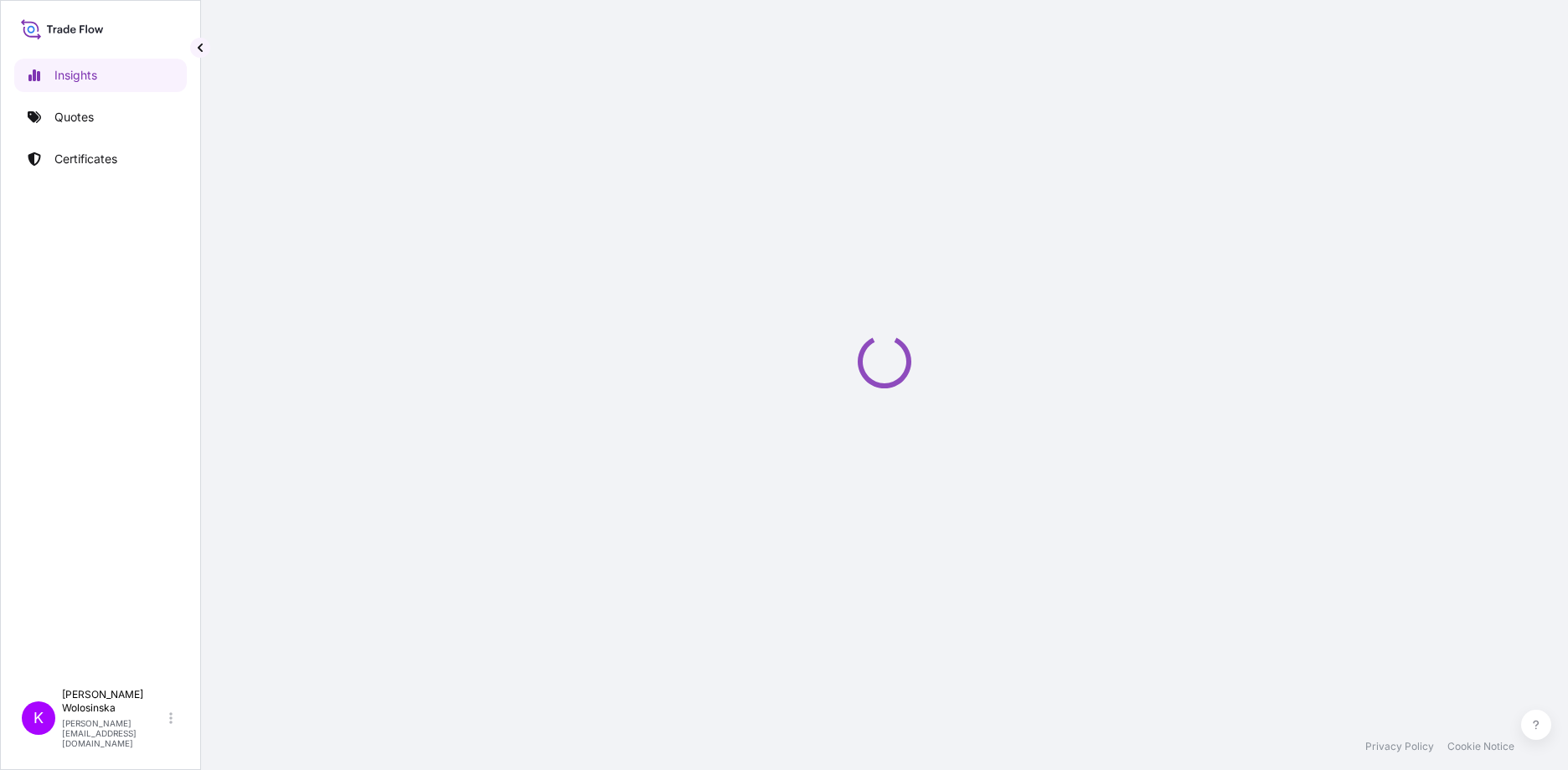
select select "2025"
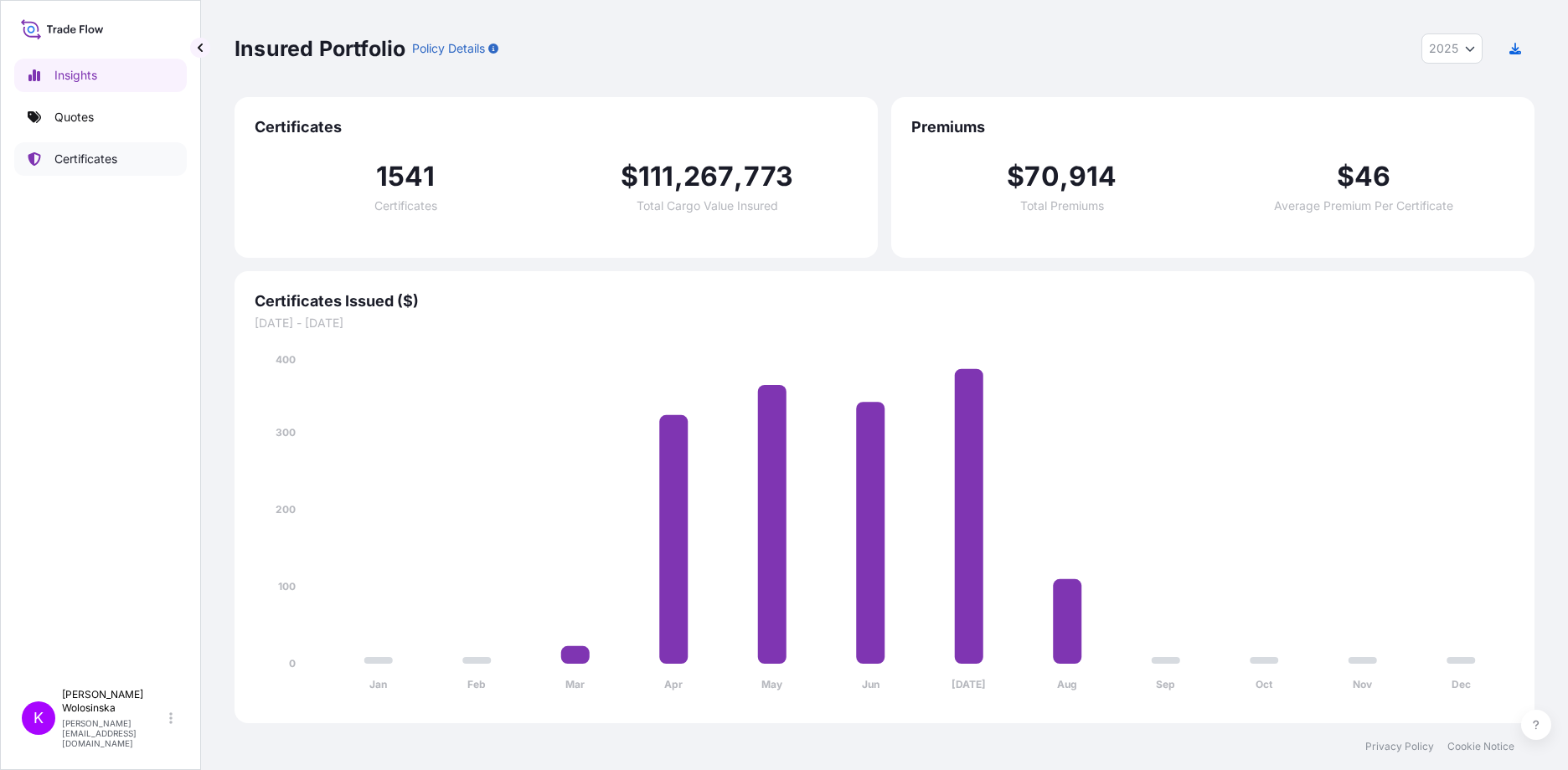
click at [124, 172] on link "Certificates" at bounding box center [101, 159] width 173 height 33
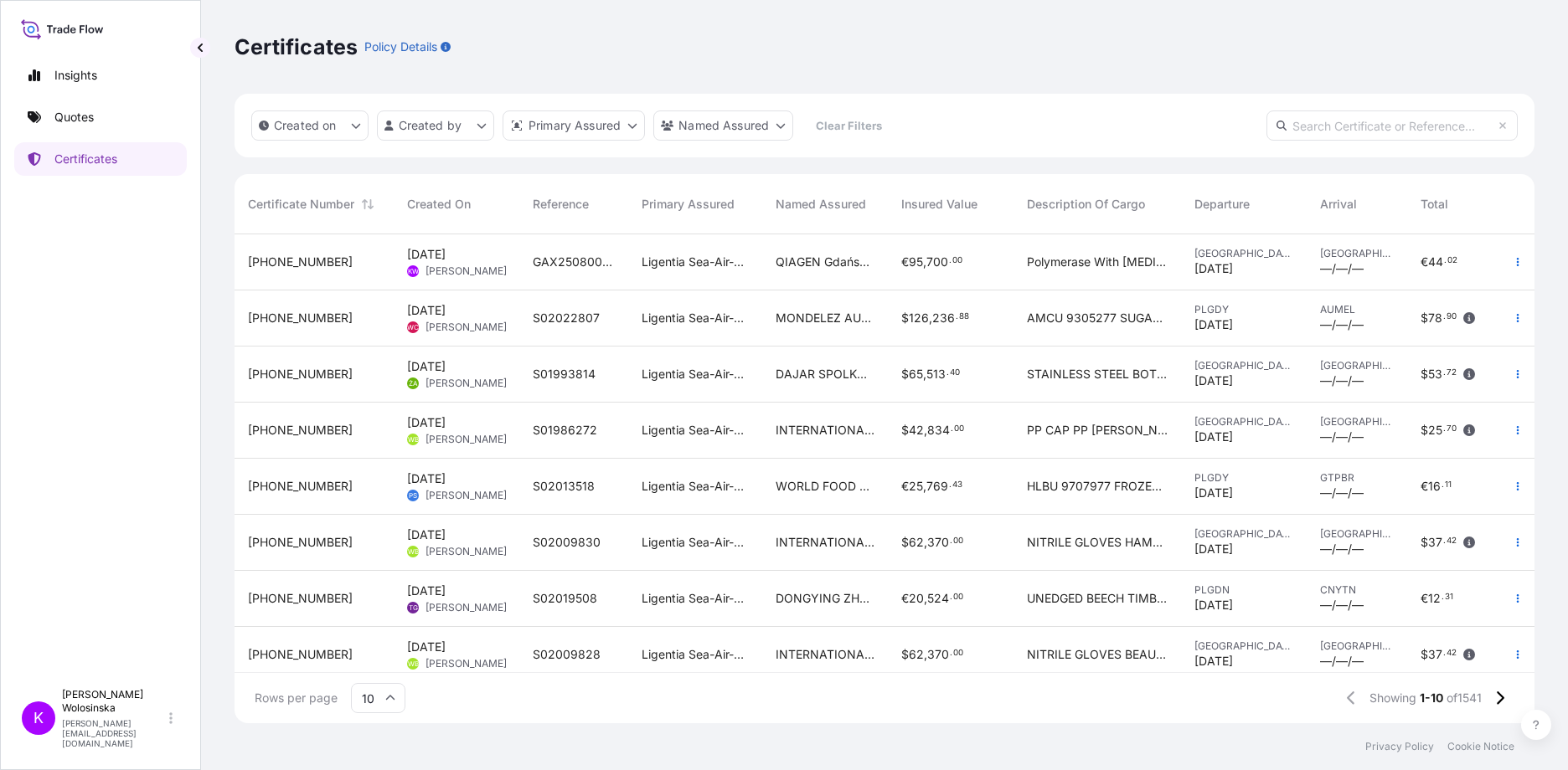
scroll to position [14, 14]
click at [1351, 119] on input "text" at bounding box center [1392, 125] width 252 height 30
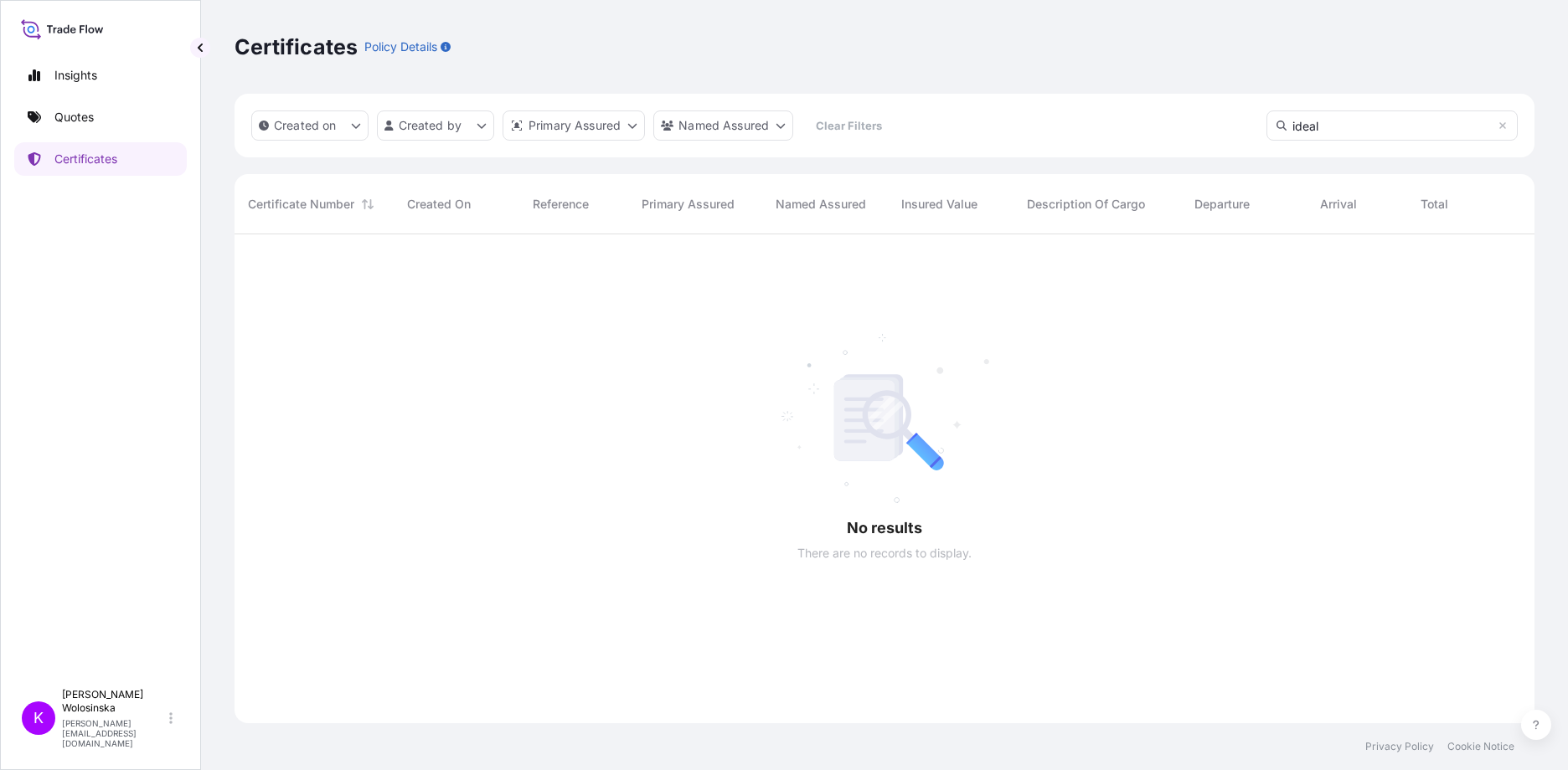
scroll to position [537, 1287]
type input "i"
paste input "FFAU4768880"
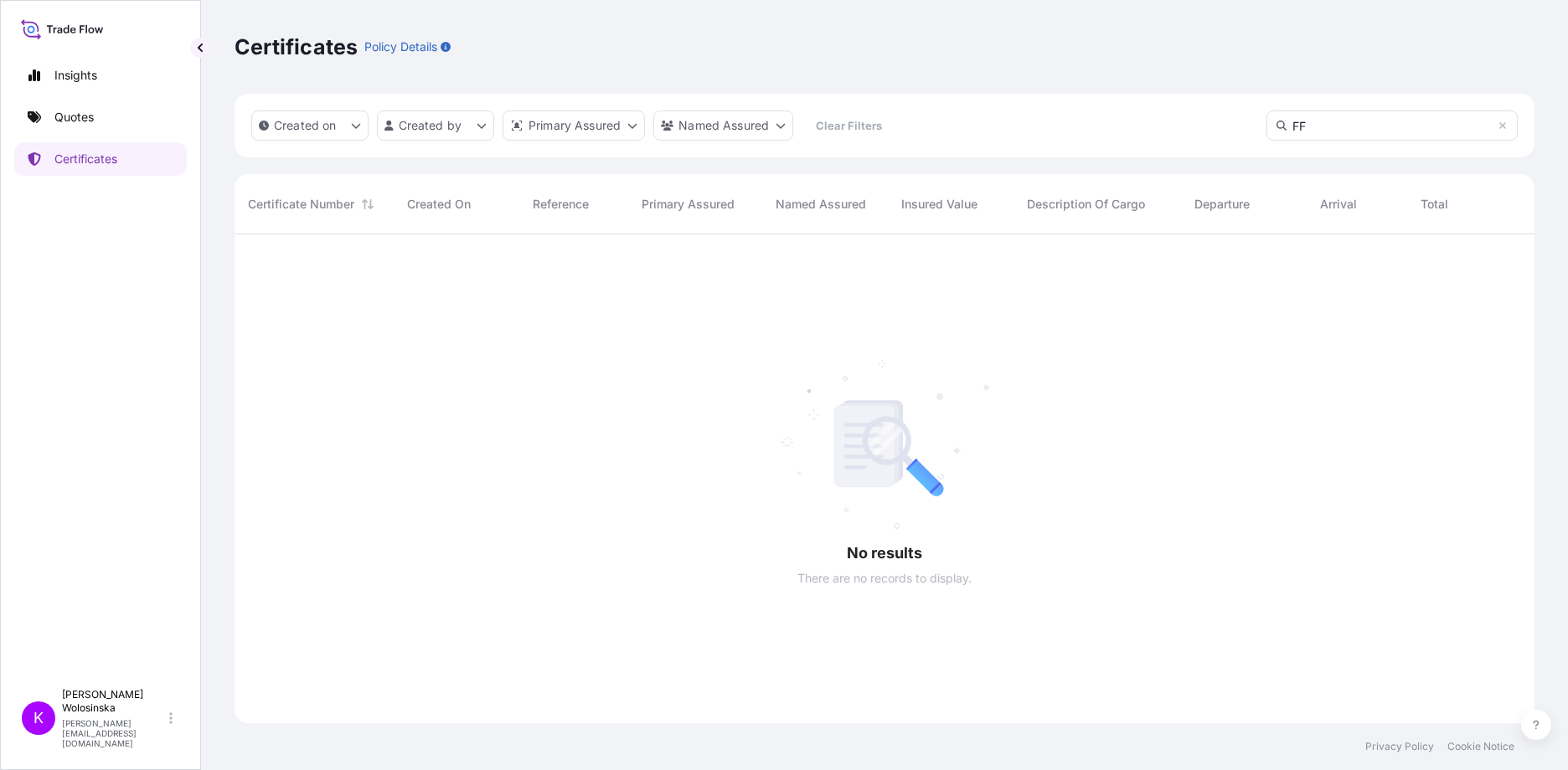
type input "F"
click at [753, 133] on html "Insights Quotes Certificates K [PERSON_NAME] [PERSON_NAME][EMAIL_ADDRESS][DOMAI…" at bounding box center [784, 385] width 1568 height 770
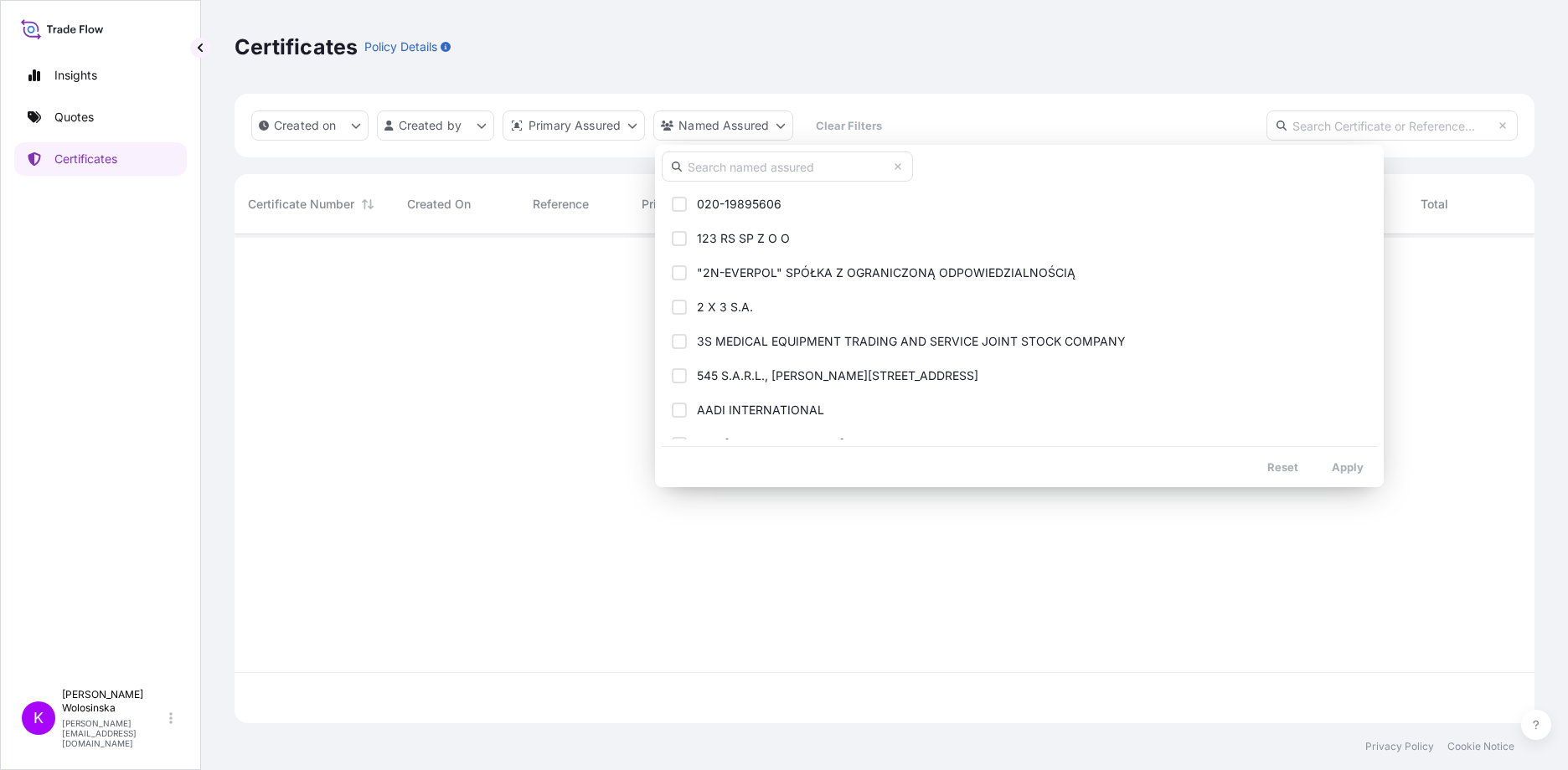
click at [759, 163] on input "text" at bounding box center [787, 166] width 252 height 30
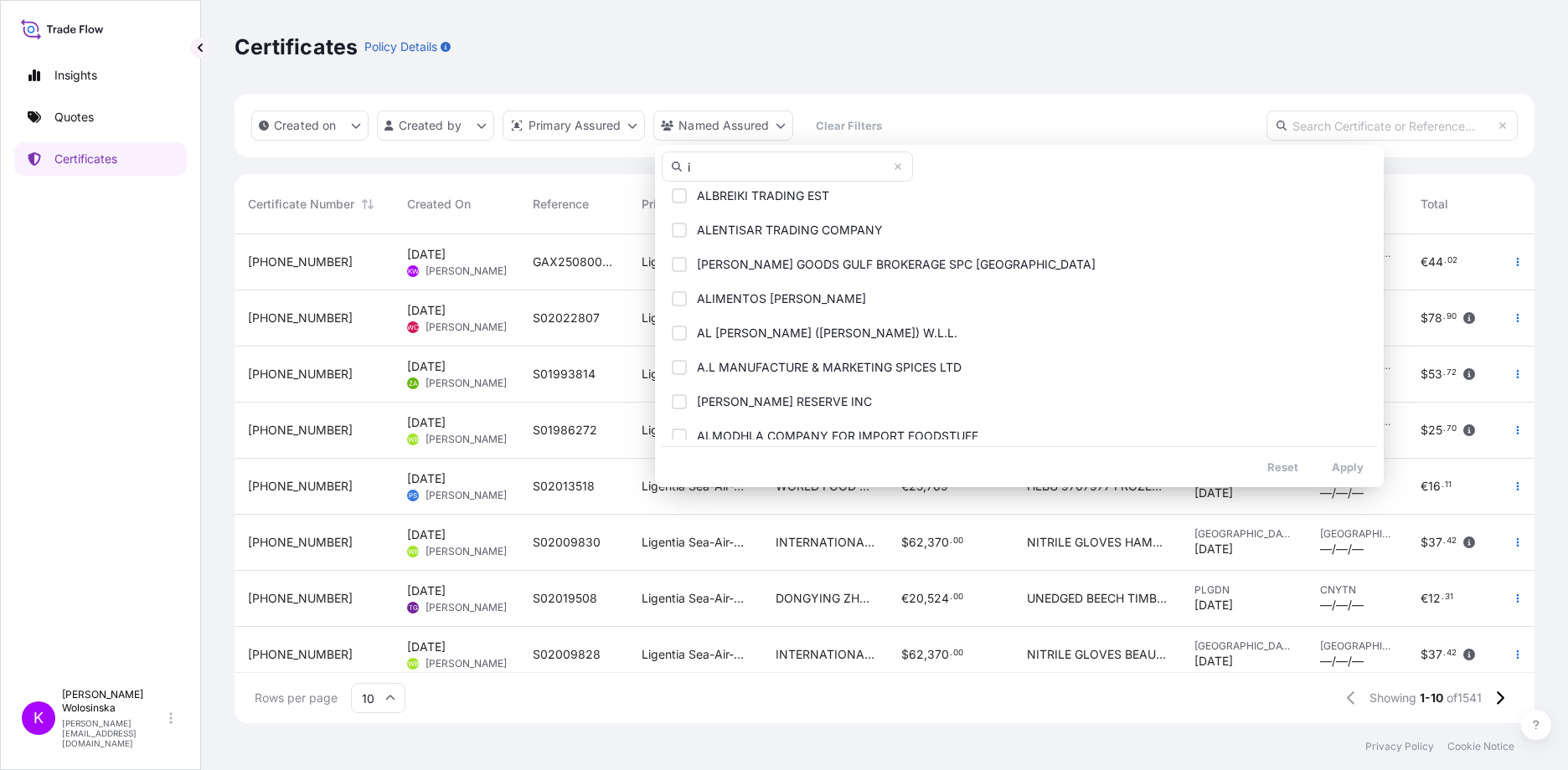
scroll to position [918, 0]
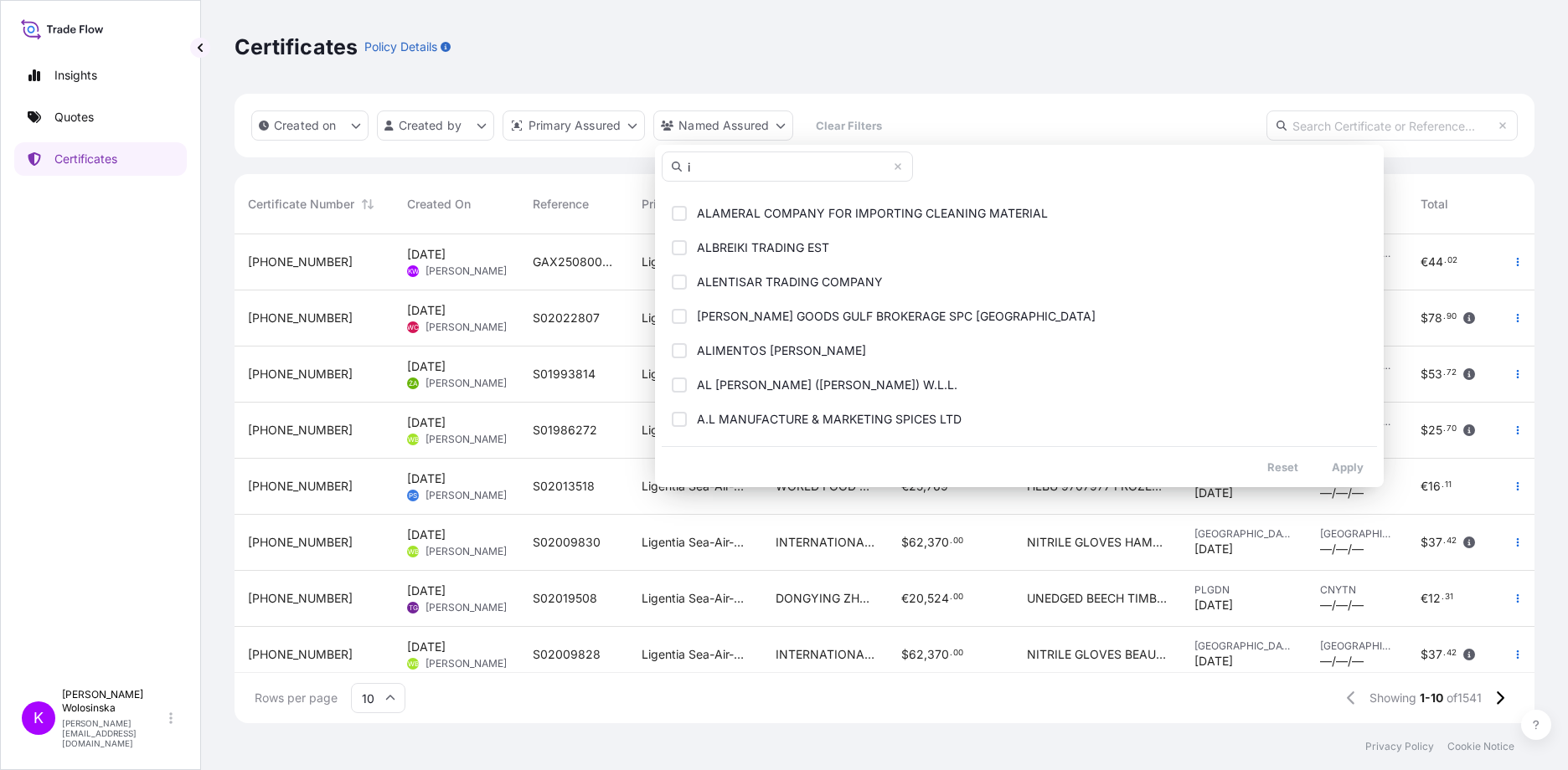
click at [712, 158] on input "i" at bounding box center [787, 166] width 252 height 30
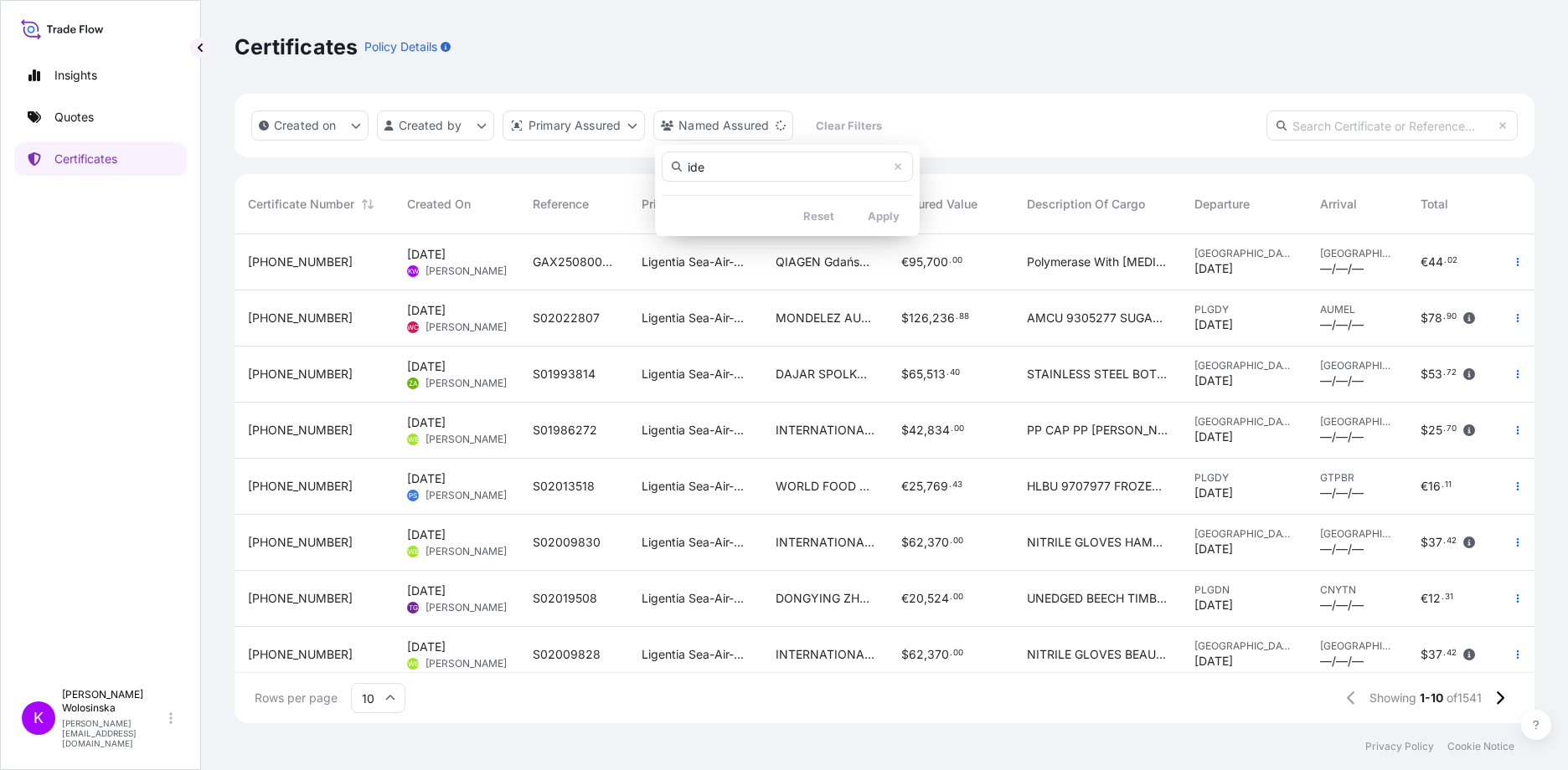
scroll to position [0, 0]
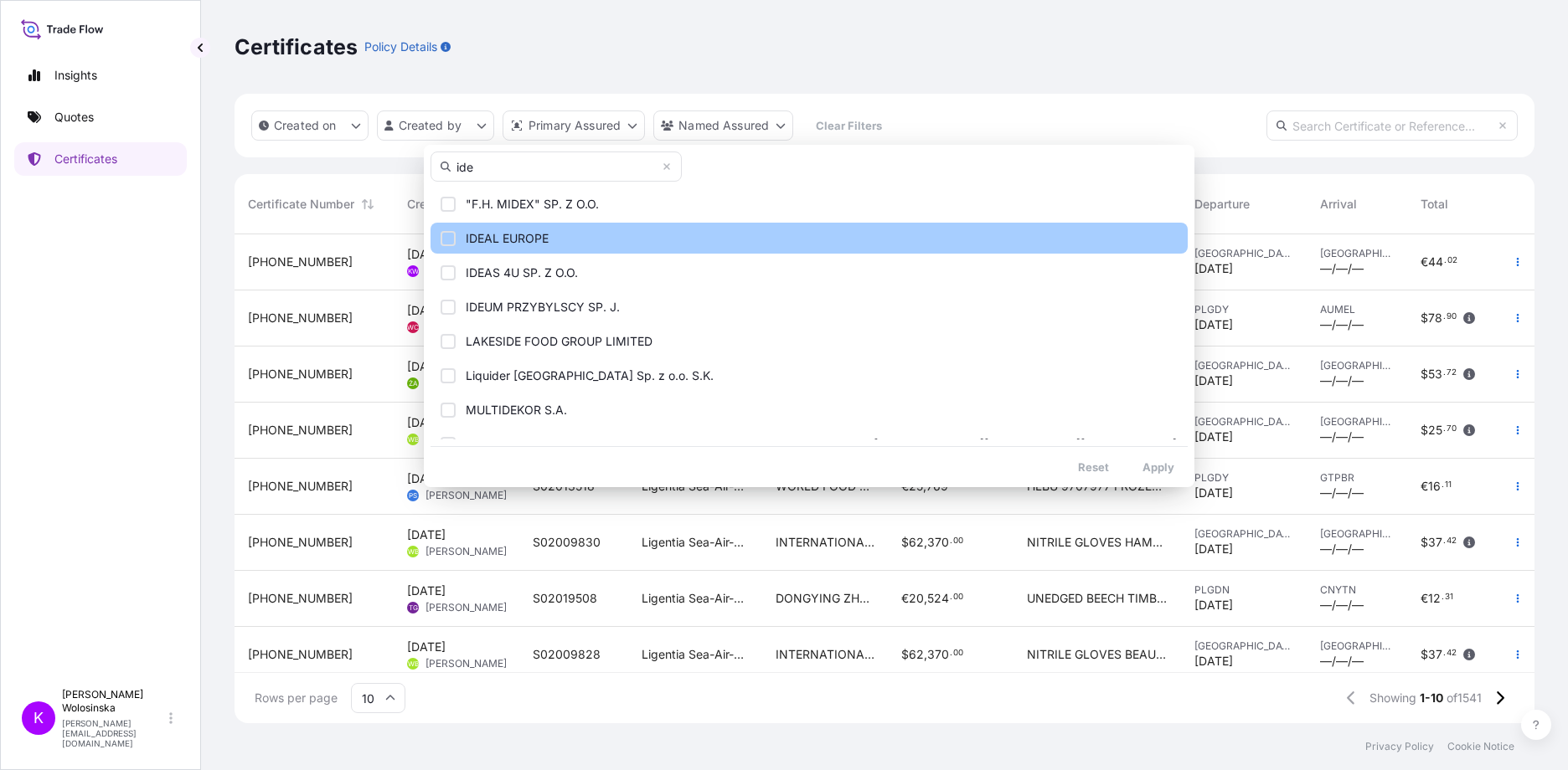
type input "ide"
click at [517, 241] on span "IDEAL EUROPE" at bounding box center [506, 238] width 83 height 17
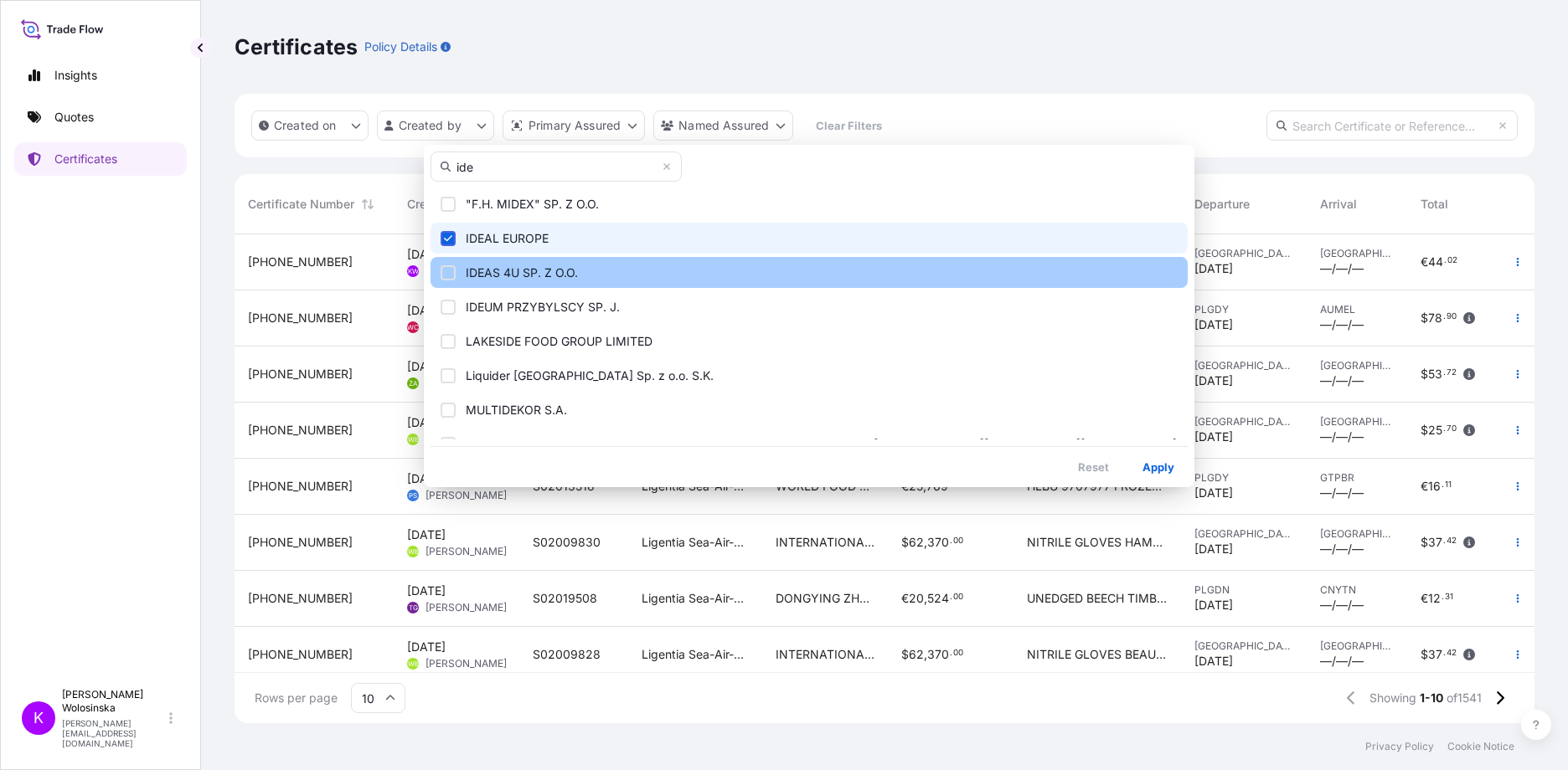
click at [441, 268] on div "Select Option" at bounding box center [449, 273] width 16 height 16
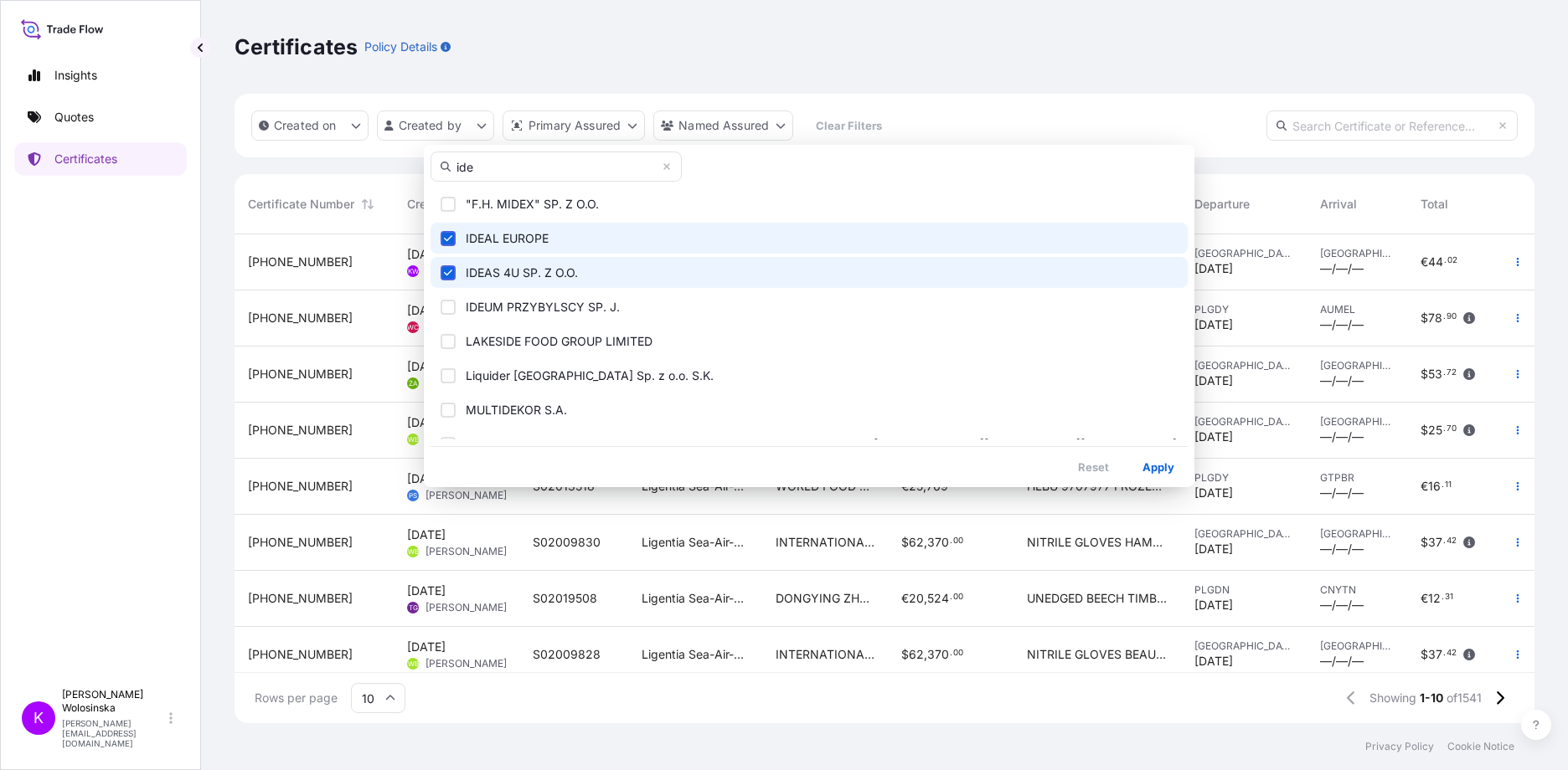
click at [510, 171] on input "ide" at bounding box center [556, 166] width 252 height 30
